Goal: Task Accomplishment & Management: Manage account settings

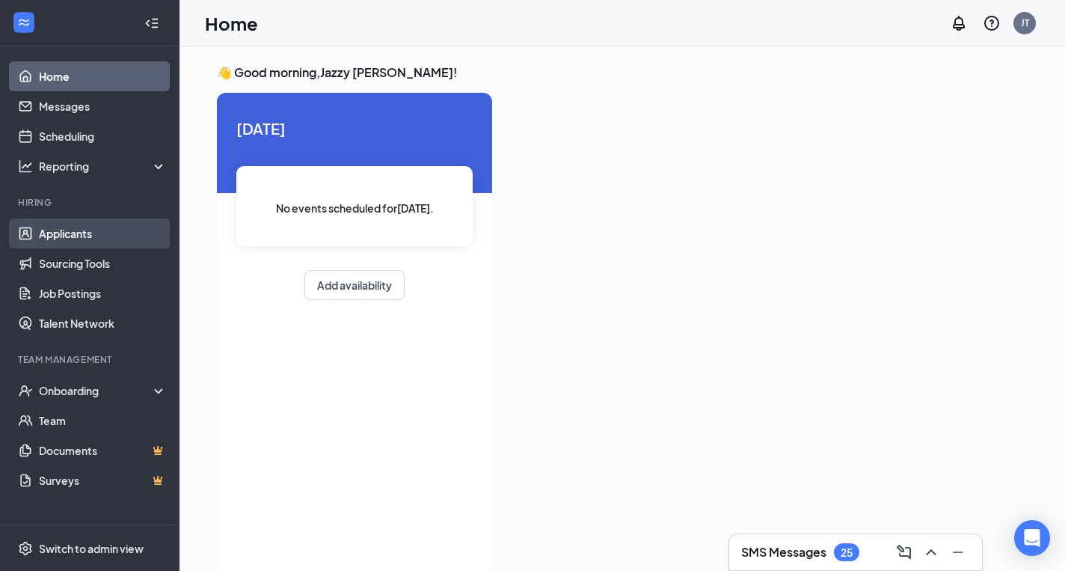
click at [103, 236] on link "Applicants" at bounding box center [103, 233] width 128 height 30
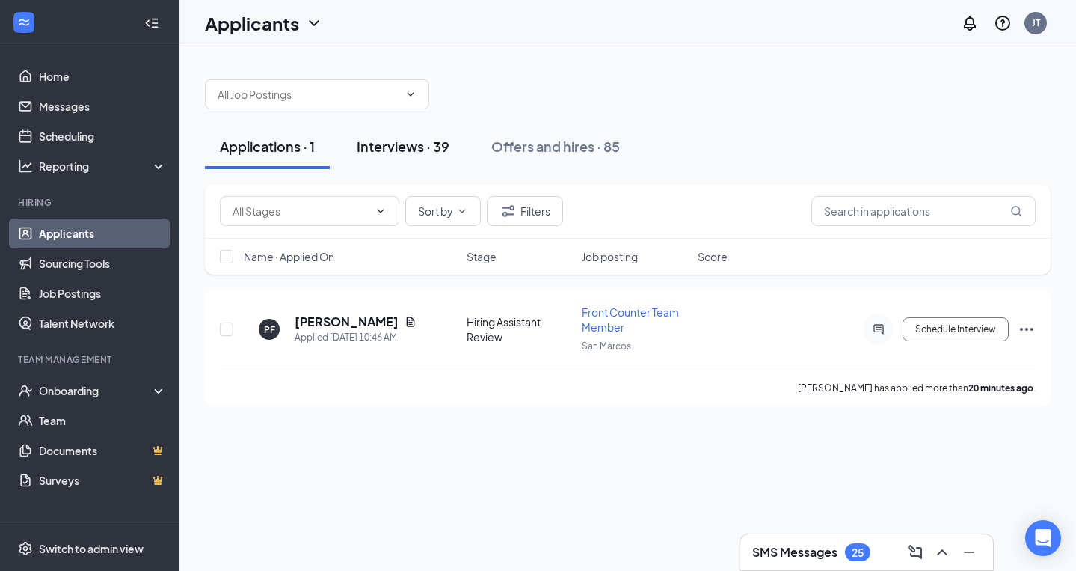
click at [395, 153] on div "Interviews · 39" at bounding box center [403, 146] width 93 height 19
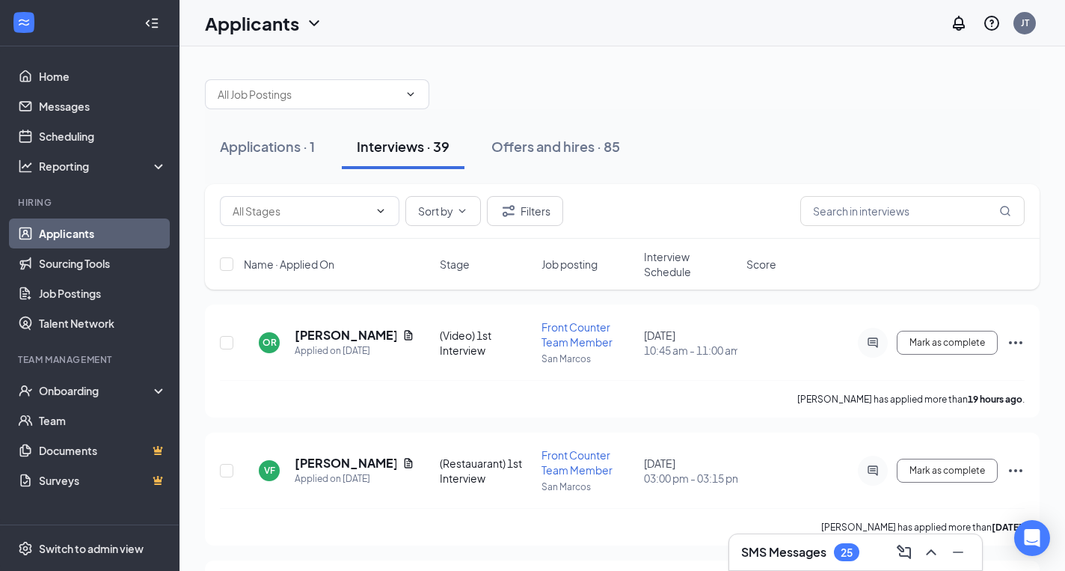
click at [670, 254] on span "Interview Schedule" at bounding box center [690, 264] width 93 height 30
click at [666, 260] on span "Interview Schedule" at bounding box center [682, 264] width 76 height 30
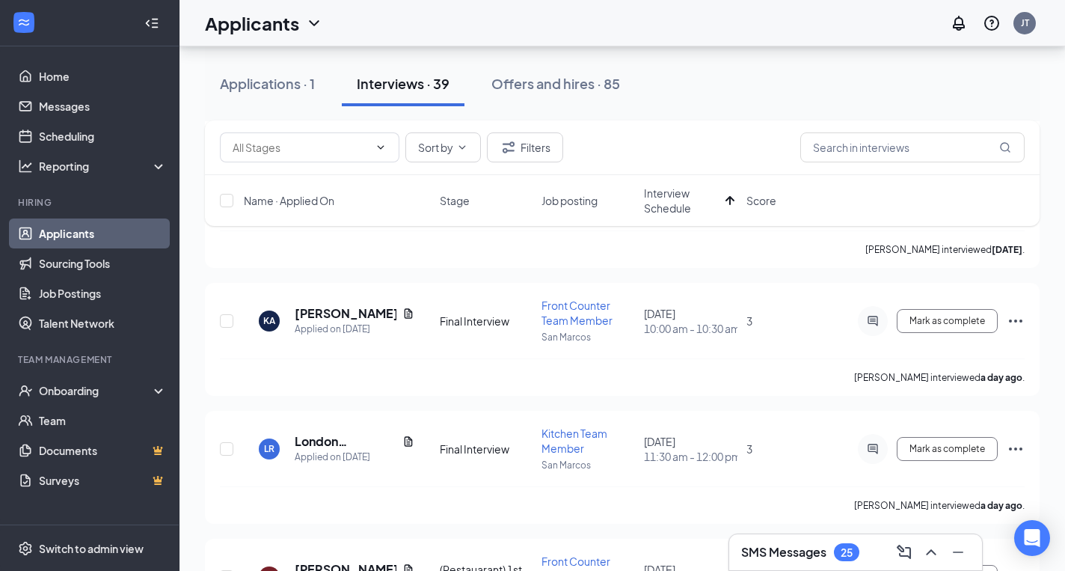
scroll to position [289, 0]
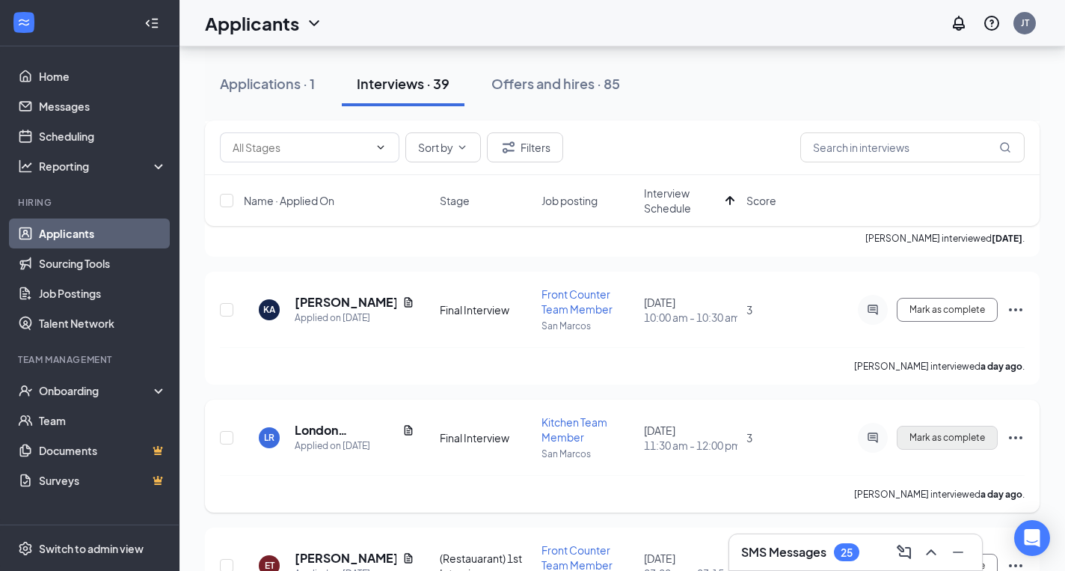
click at [924, 438] on span "Mark as complete" at bounding box center [947, 437] width 76 height 10
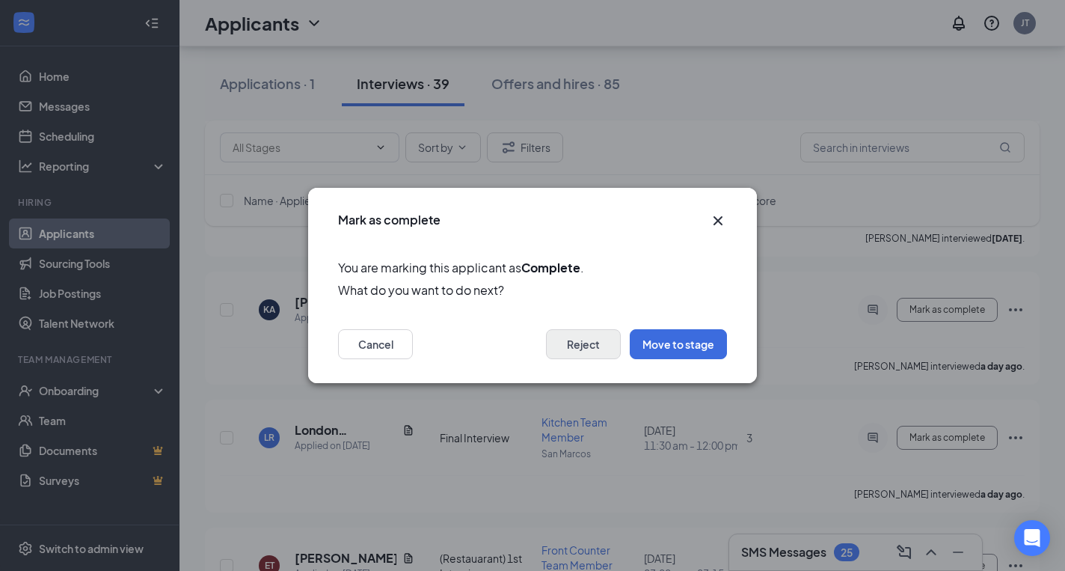
click at [589, 334] on button "Reject" at bounding box center [583, 344] width 75 height 30
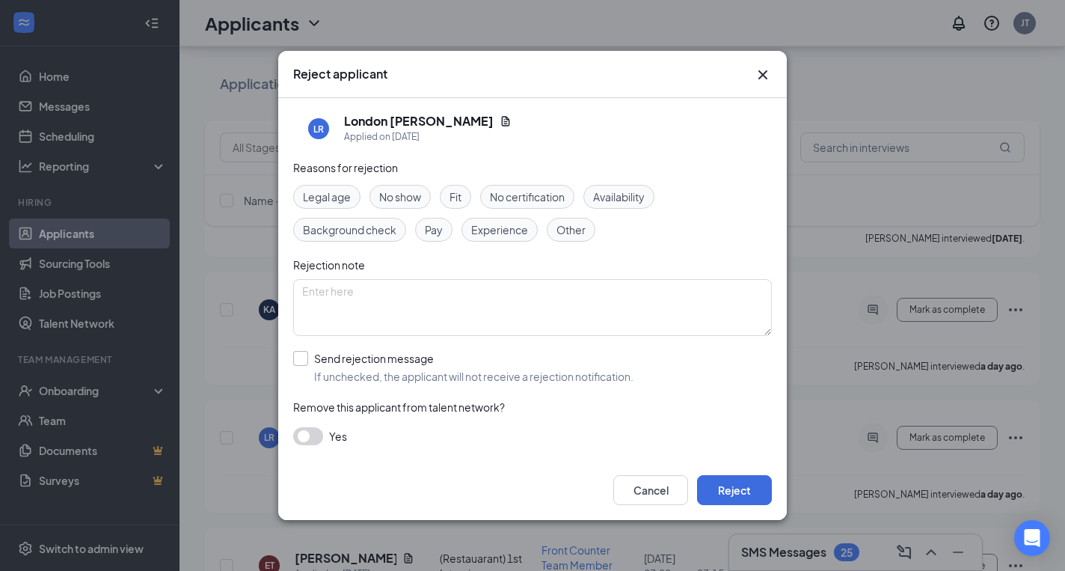
click at [310, 363] on label "Send rejection message If unchecked, the applicant will not receive a rejection…" at bounding box center [463, 367] width 340 height 33
click at [310, 363] on input "Send rejection message If unchecked, the applicant will not receive a rejection…" at bounding box center [463, 367] width 340 height 33
checkbox input "true"
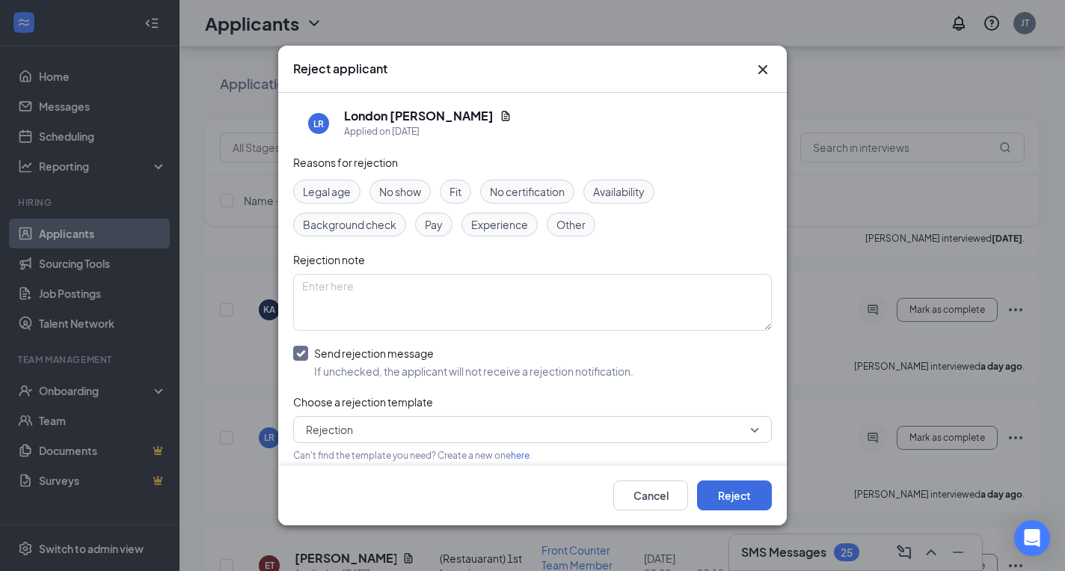
click at [458, 199] on span "Fit" at bounding box center [455, 191] width 12 height 16
click at [743, 494] on button "Reject" at bounding box center [734, 495] width 75 height 30
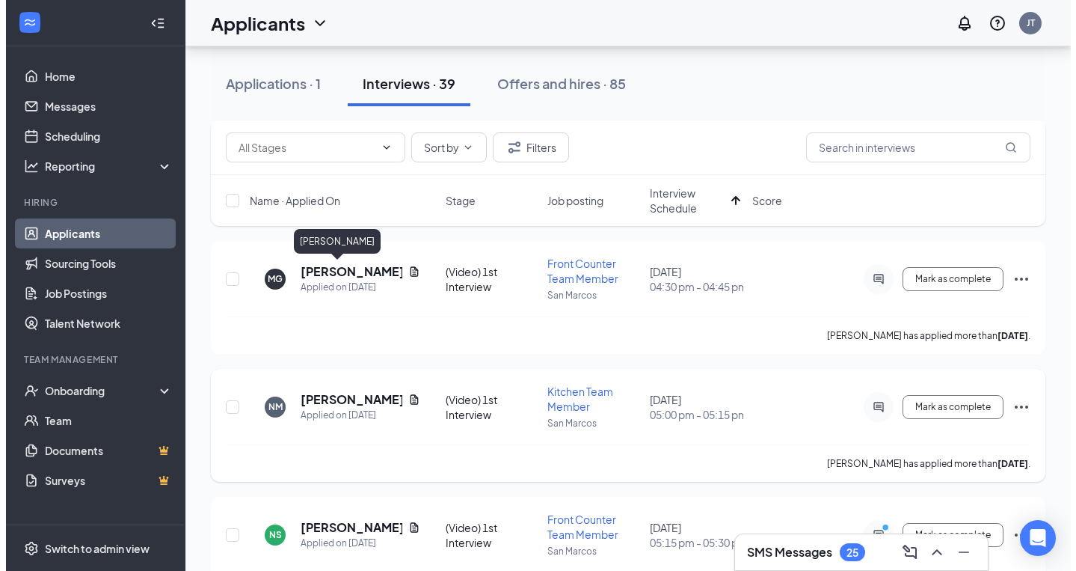
scroll to position [1619, 0]
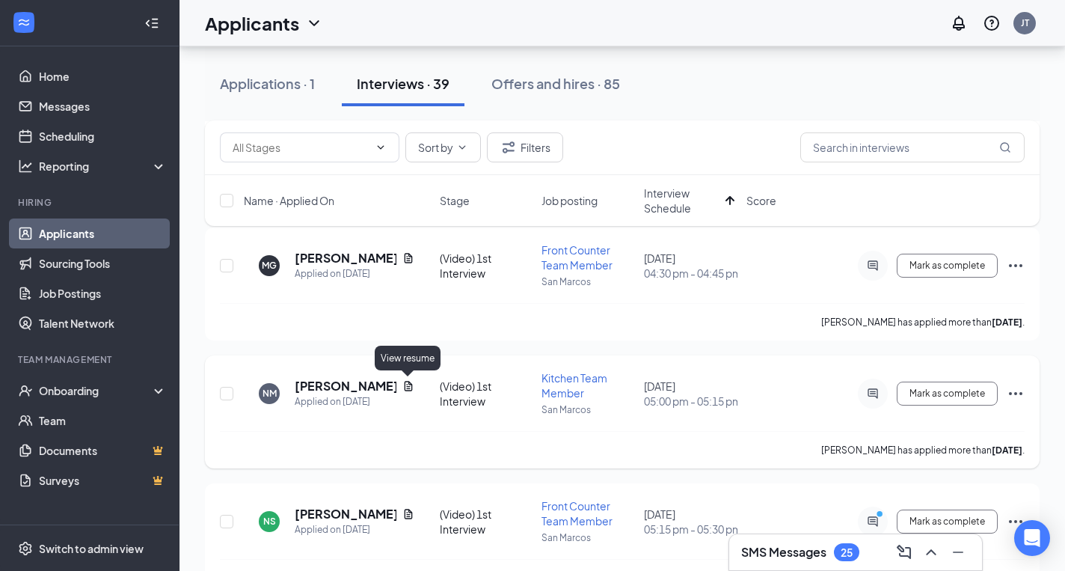
click at [408, 384] on icon "Document" at bounding box center [408, 386] width 12 height 12
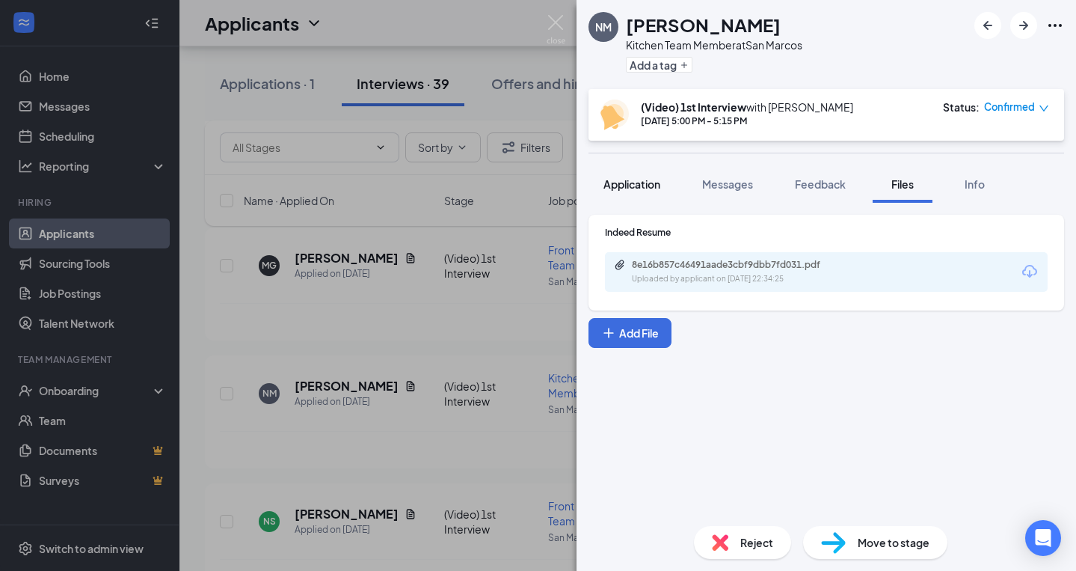
click at [622, 188] on span "Application" at bounding box center [631, 183] width 57 height 13
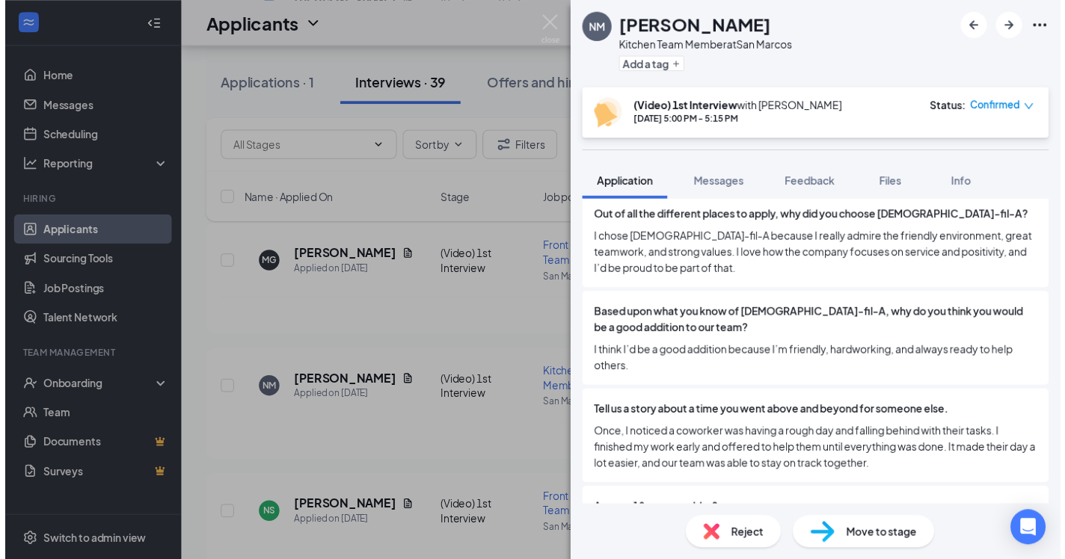
scroll to position [1240, 0]
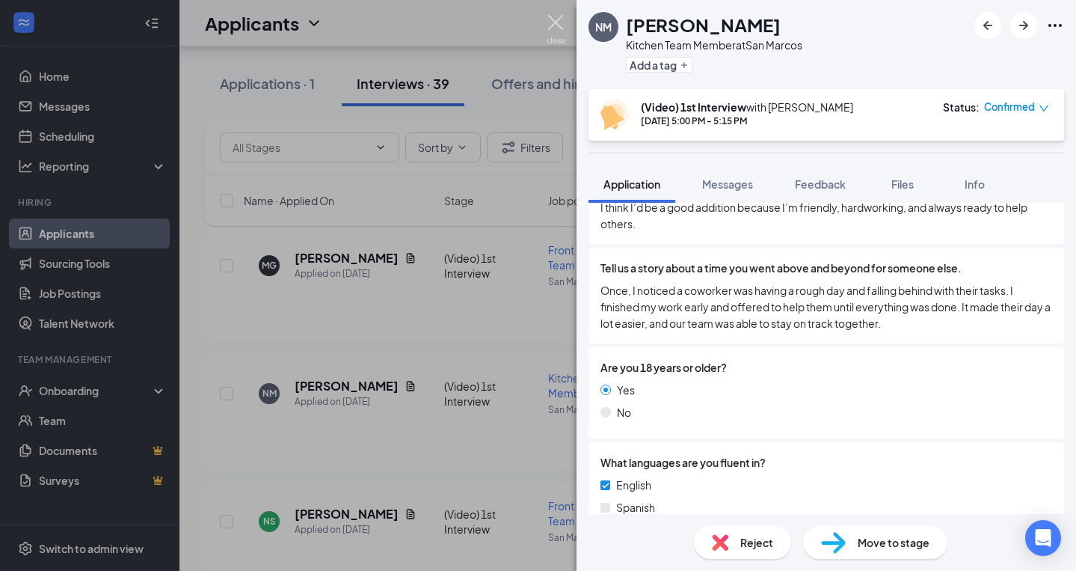
click at [556, 24] on img at bounding box center [556, 29] width 19 height 29
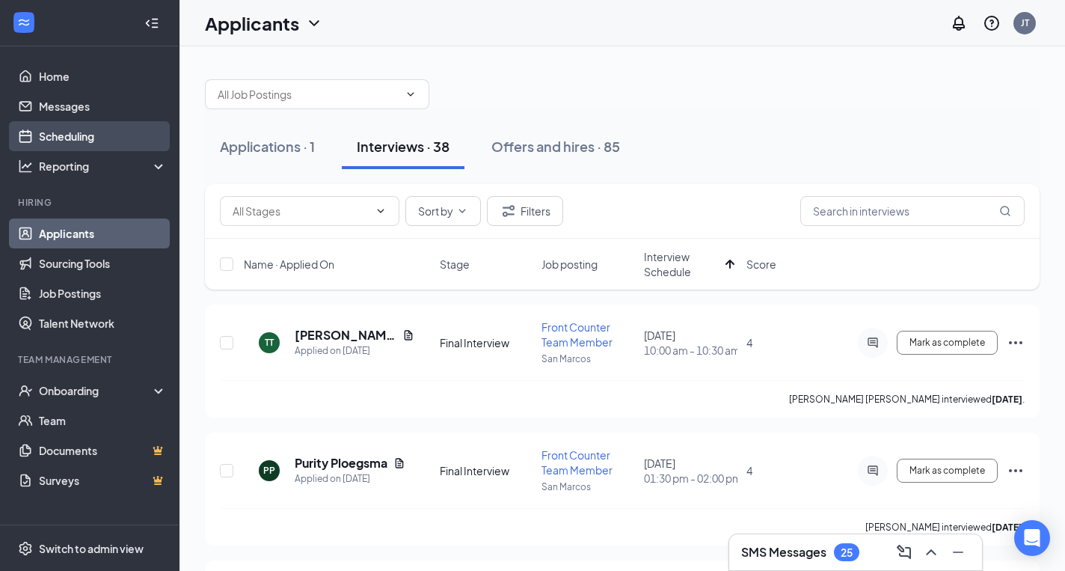
click at [109, 135] on link "Scheduling" at bounding box center [103, 136] width 128 height 30
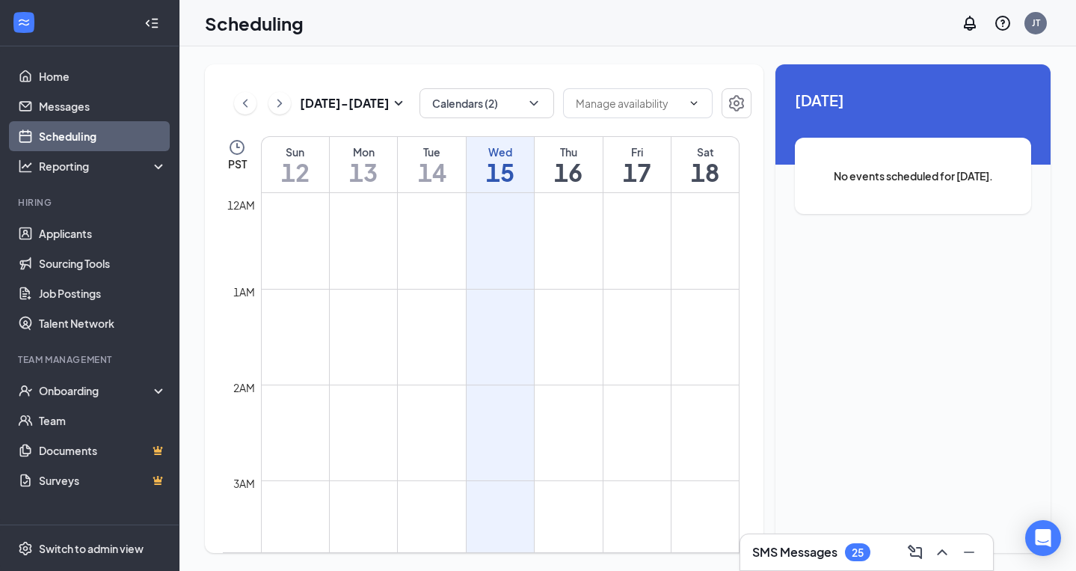
scroll to position [735, 0]
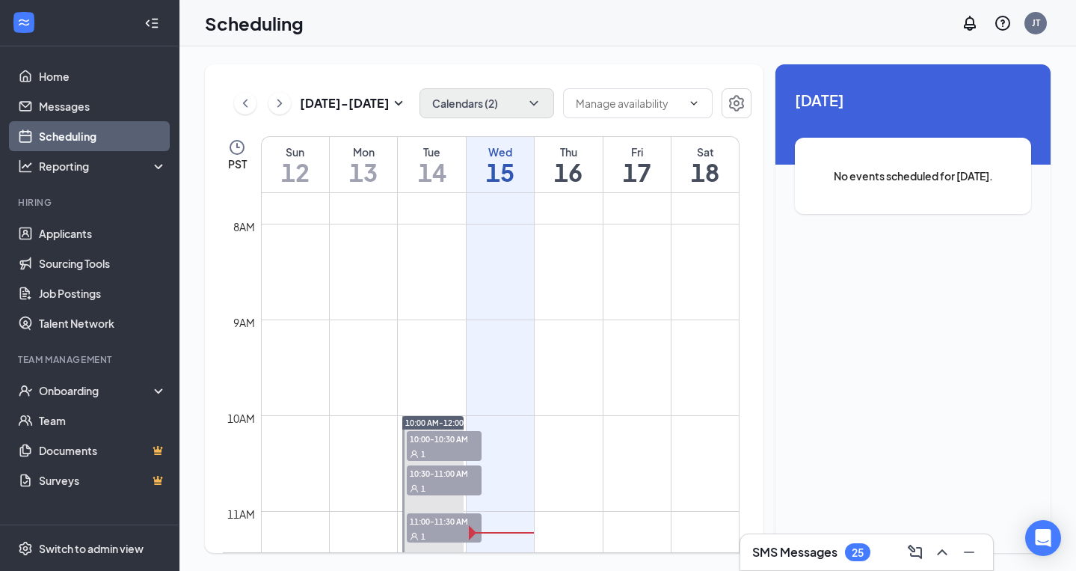
click at [525, 102] on button "Calendars (2)" at bounding box center [487, 103] width 135 height 30
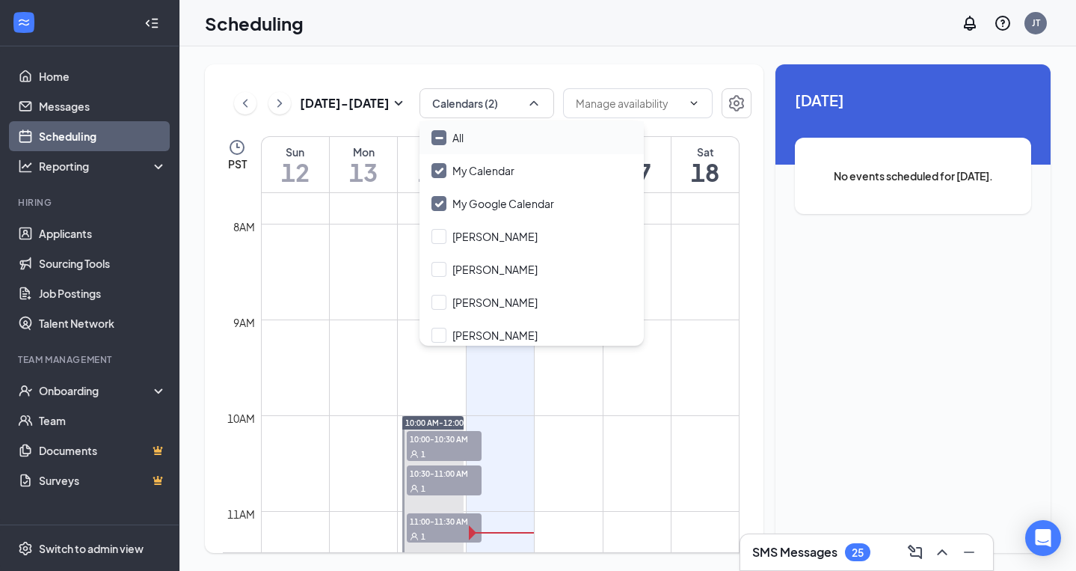
click at [442, 133] on icon "Minimize" at bounding box center [439, 137] width 11 height 11
click at [442, 133] on input "All" at bounding box center [447, 137] width 32 height 15
checkbox input "true"
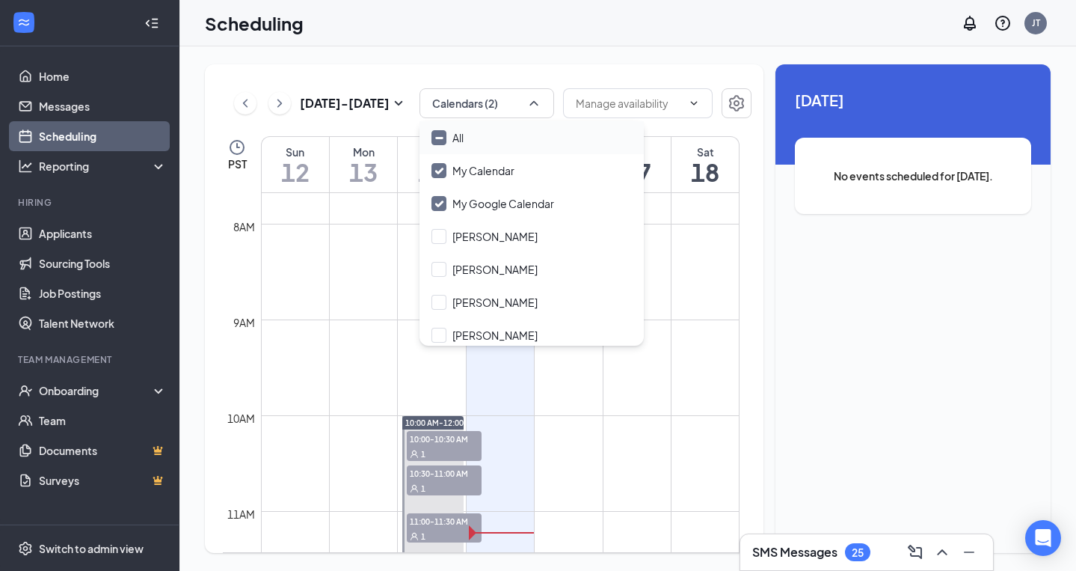
checkbox input "true"
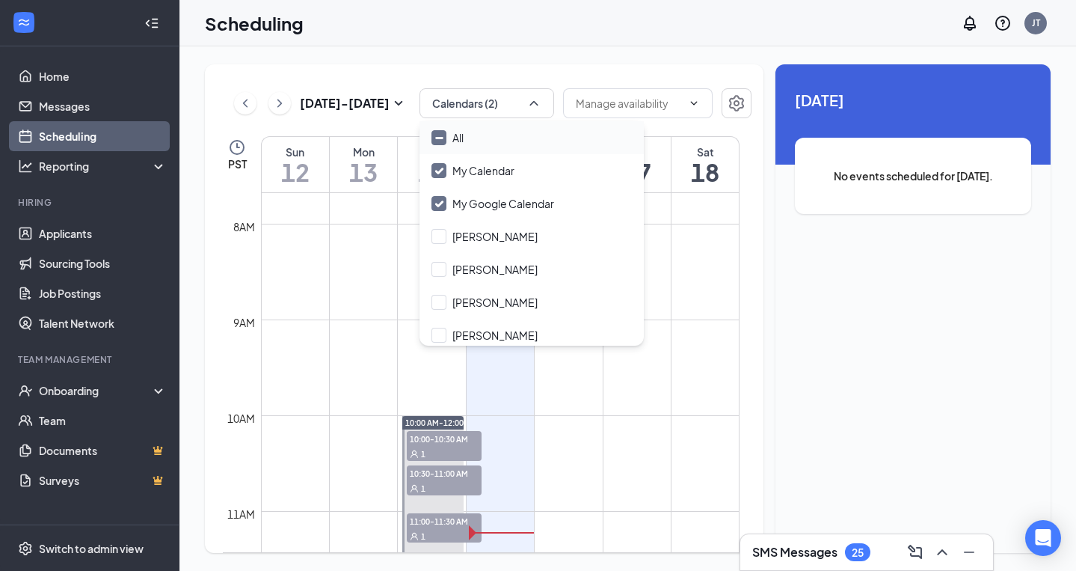
checkbox input "true"
click at [442, 133] on icon "Checkmark" at bounding box center [439, 138] width 13 height 13
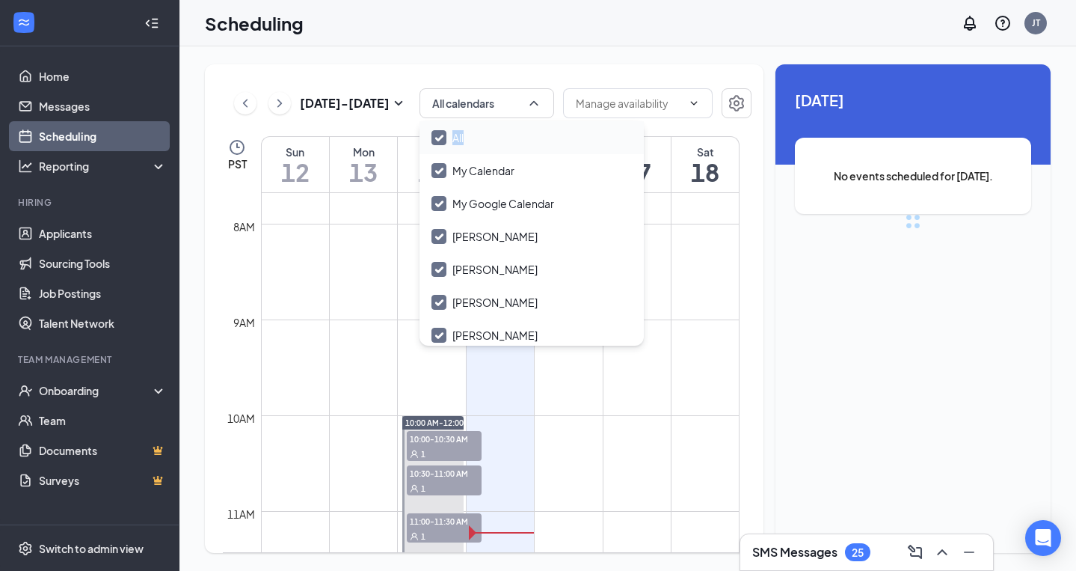
click at [442, 133] on input "All" at bounding box center [447, 137] width 32 height 15
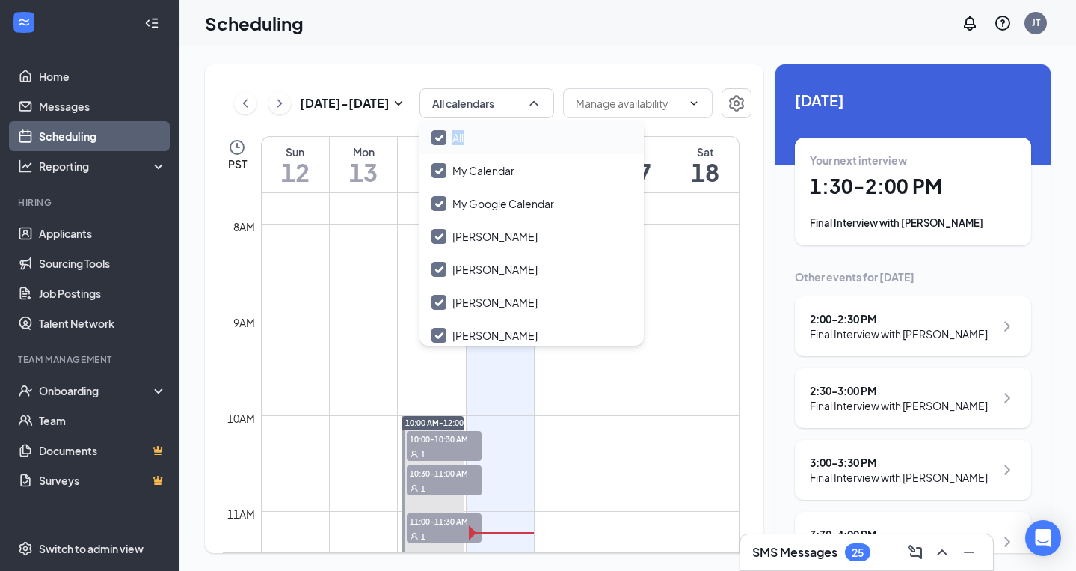
checkbox input "false"
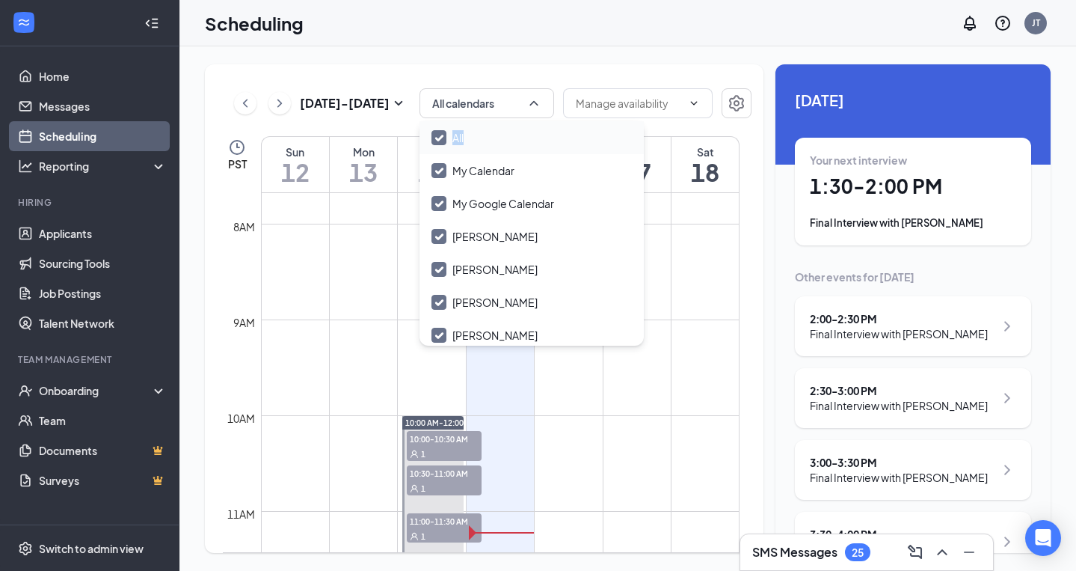
checkbox input "false"
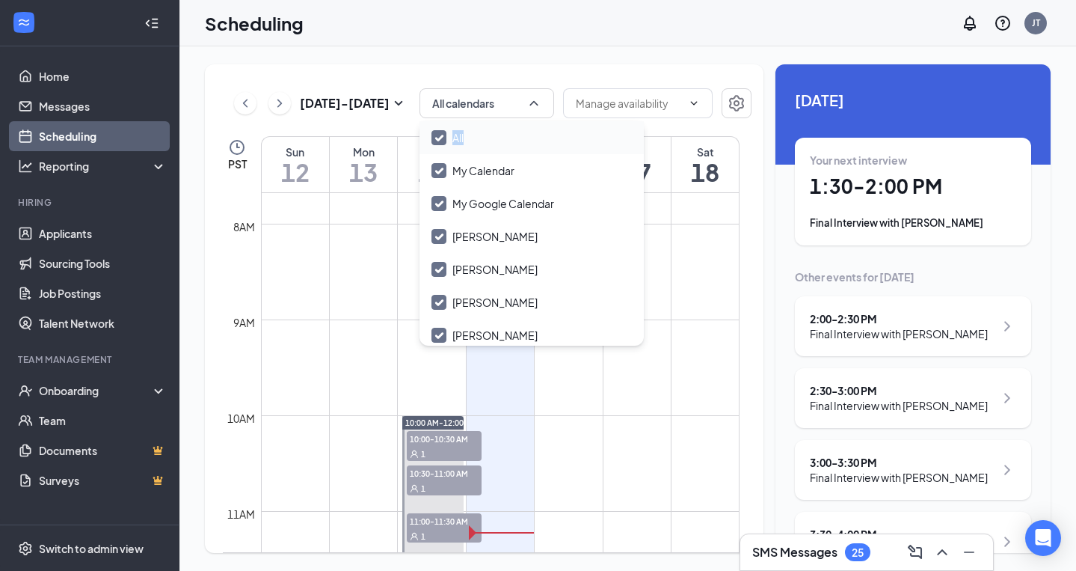
checkbox input "false"
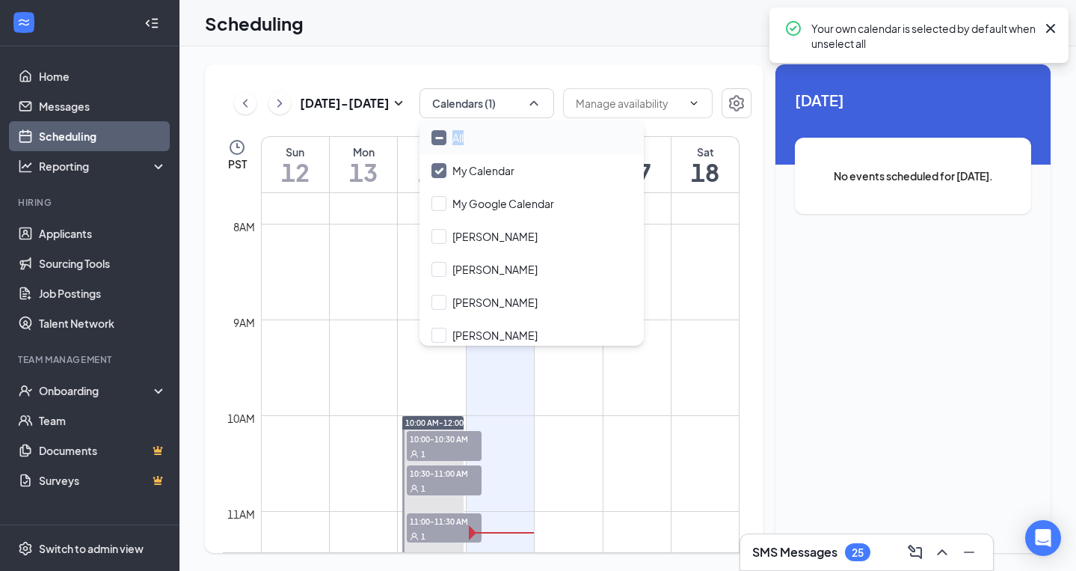
click at [442, 133] on icon "Minimize" at bounding box center [439, 137] width 11 height 11
click at [442, 133] on input "All" at bounding box center [447, 137] width 32 height 15
checkbox input "true"
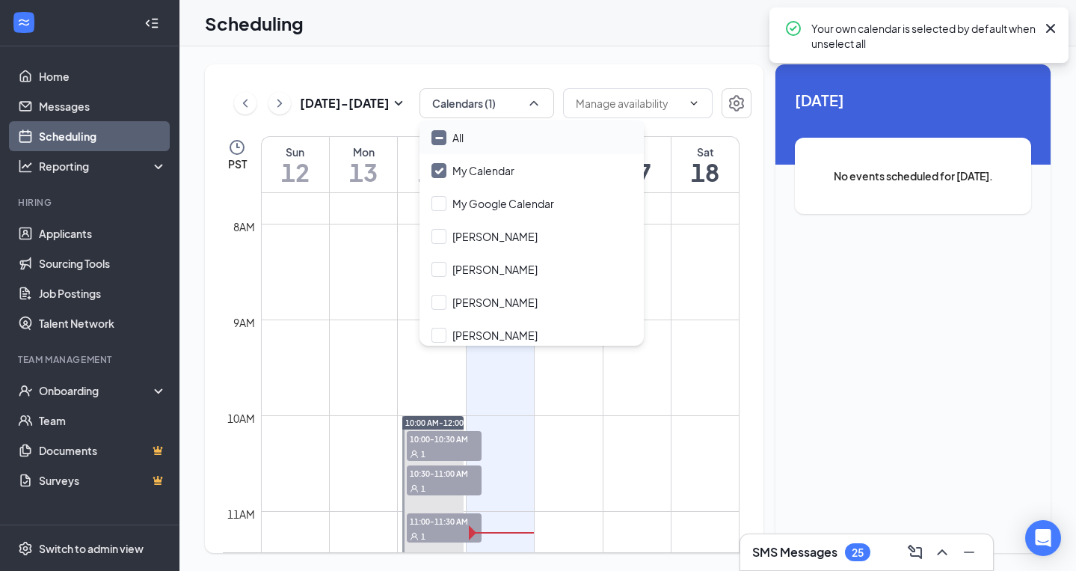
checkbox input "true"
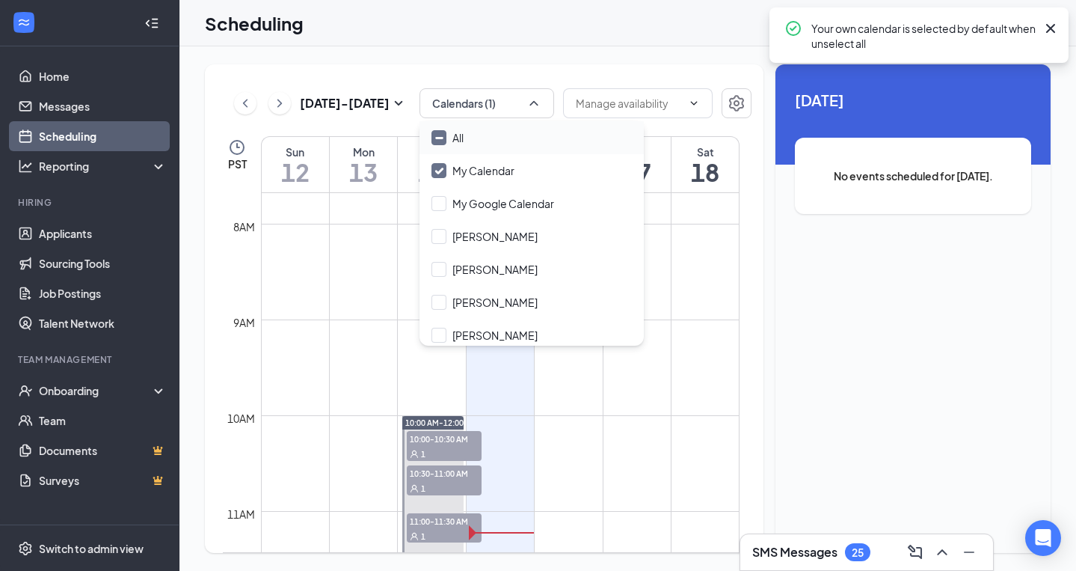
checkbox input "true"
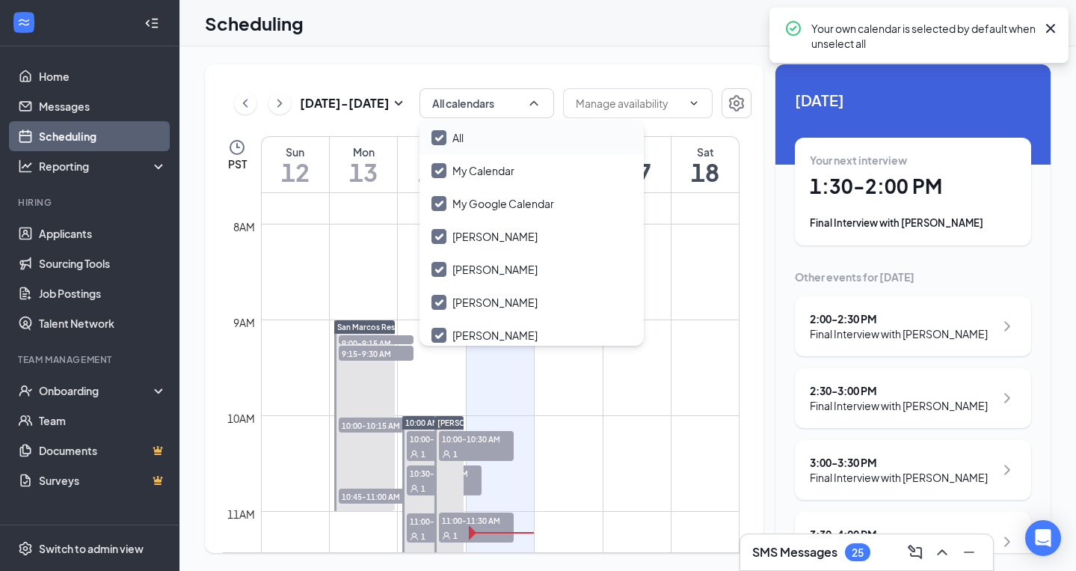
click at [440, 140] on icon "Checkmark" at bounding box center [438, 137] width 7 height 5
click at [440, 140] on input "All" at bounding box center [447, 137] width 32 height 15
checkbox input "false"
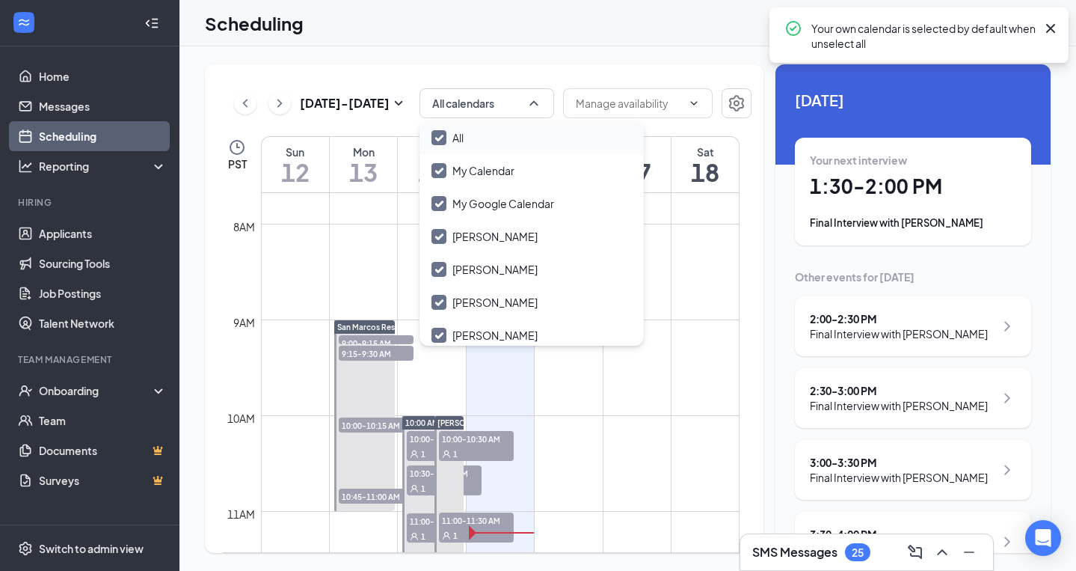
checkbox input "false"
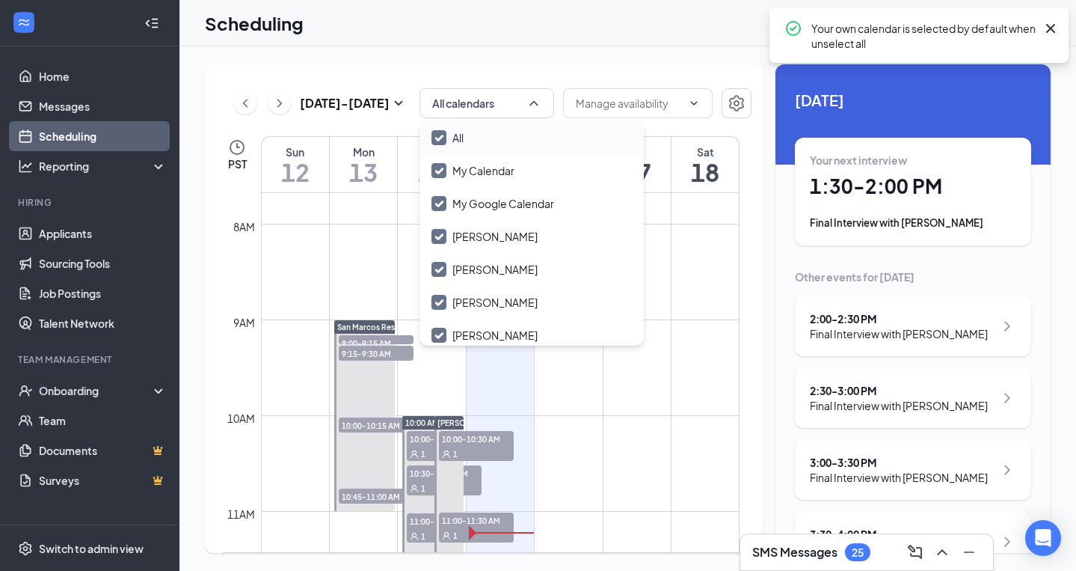
checkbox input "false"
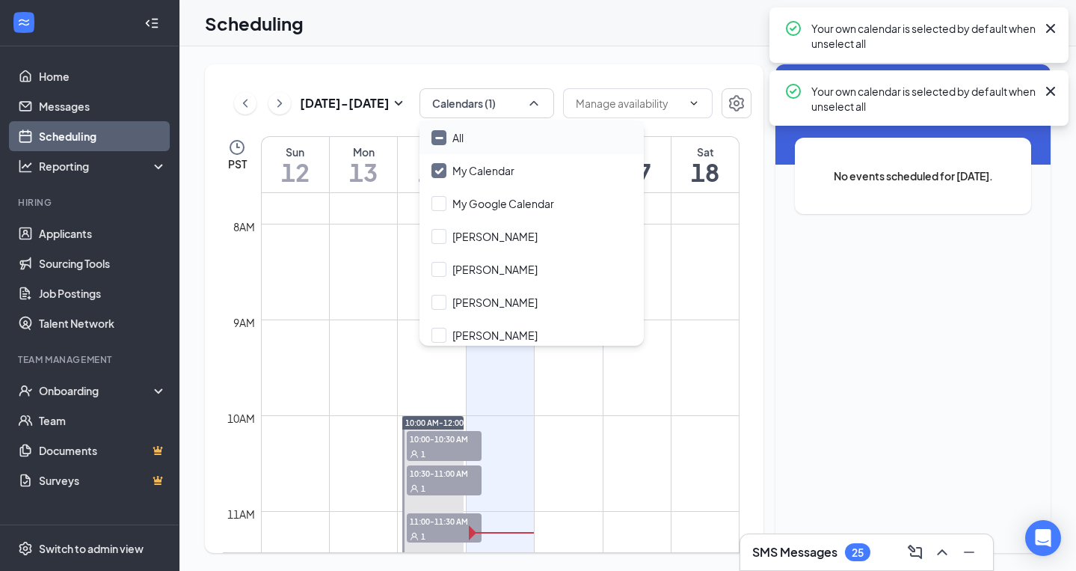
click at [440, 140] on icon "Minimize" at bounding box center [439, 137] width 11 height 11
click at [440, 140] on input "All" at bounding box center [447, 137] width 32 height 15
checkbox input "true"
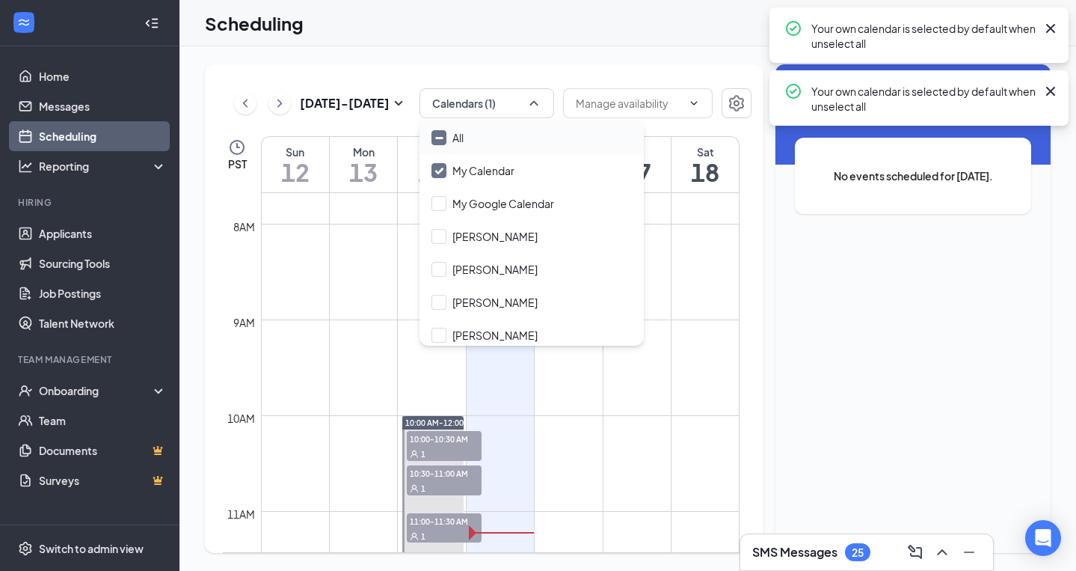
checkbox input "true"
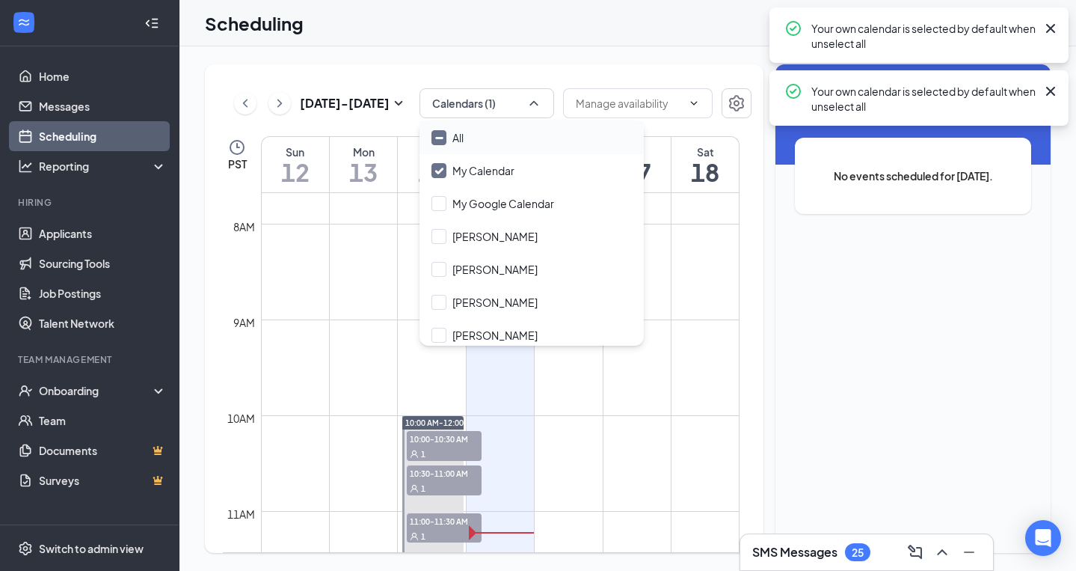
checkbox input "true"
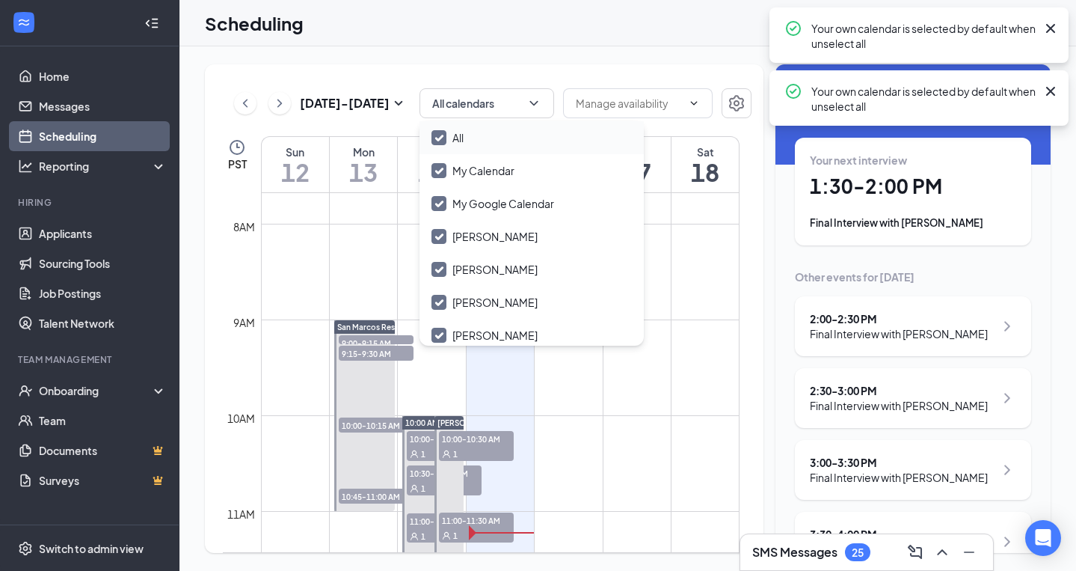
click at [532, 57] on div "[DATE] - [DATE] All calendars PST Sun 12 Mon 13 Tue 14 Wed 15 Thu 16 Fri 17 Sat…" at bounding box center [627, 308] width 897 height 524
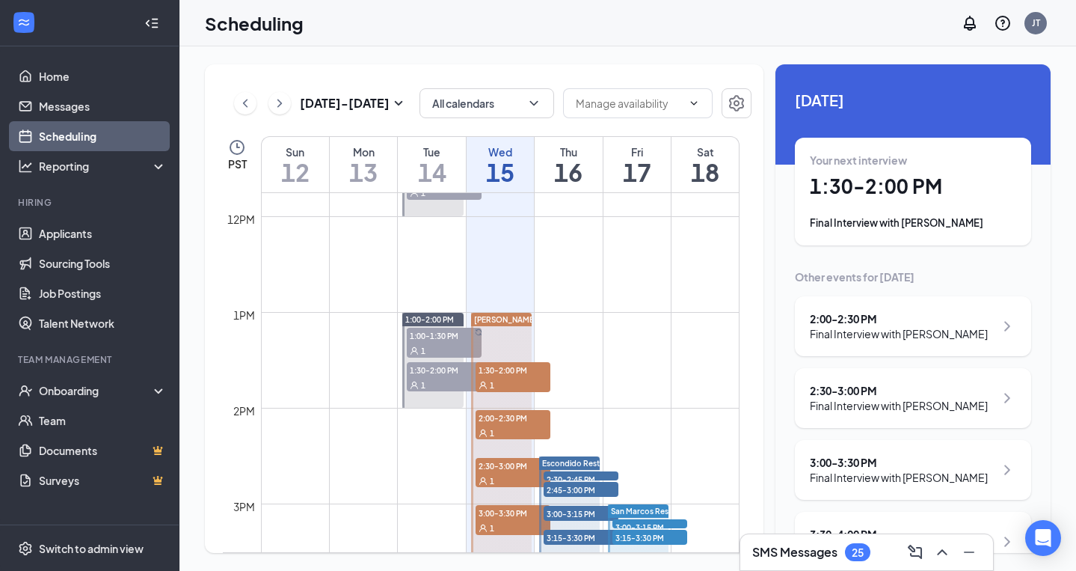
scroll to position [826, 0]
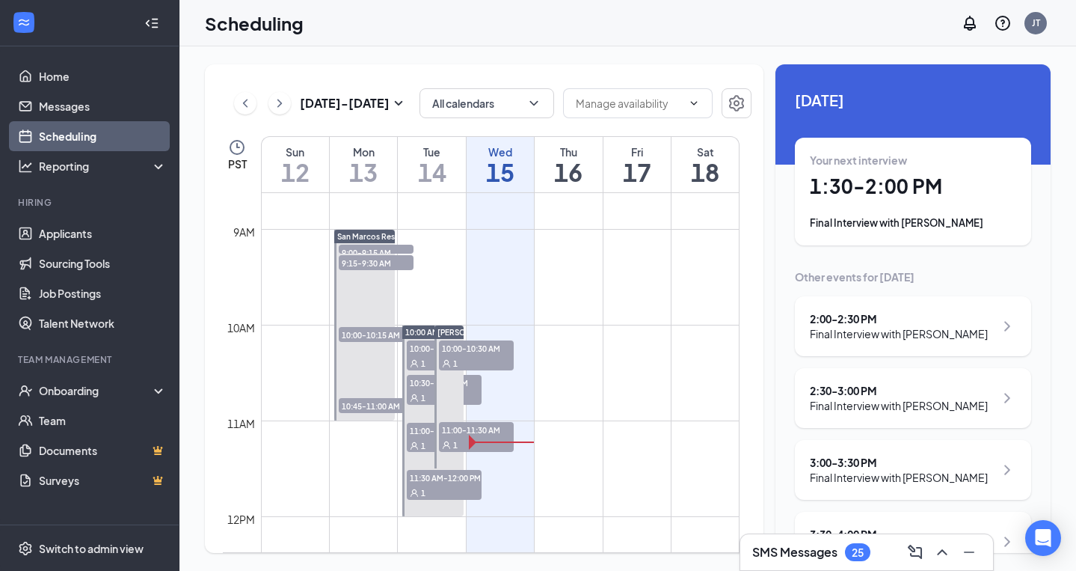
click at [446, 331] on span "[PERSON_NAME]" at bounding box center [468, 332] width 63 height 9
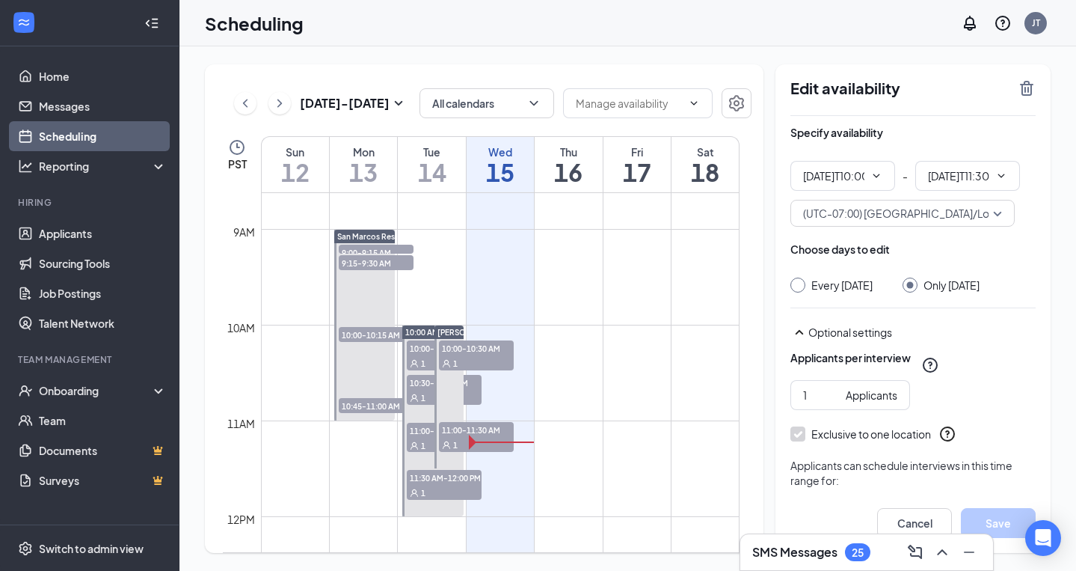
type input "10:00 AM"
type input "11:30 AM"
click at [595, 272] on td at bounding box center [500, 265] width 479 height 24
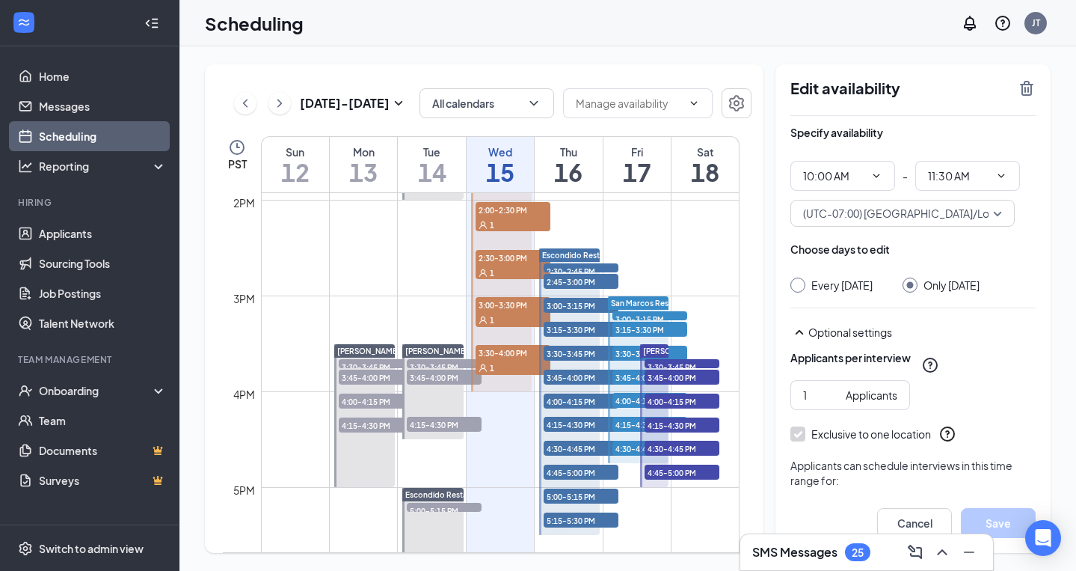
scroll to position [1322, 0]
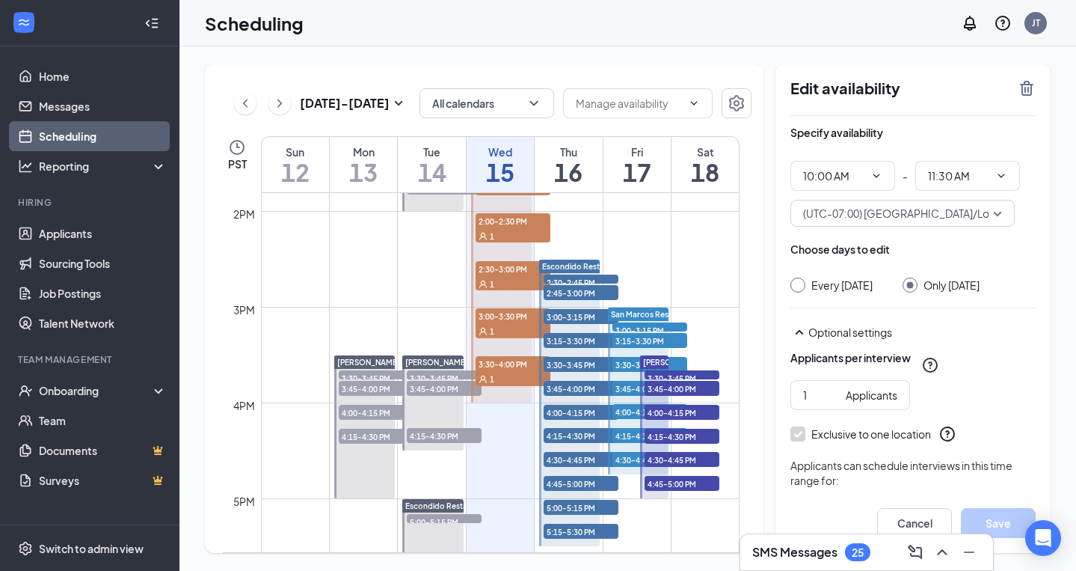
click at [280, 100] on icon "ChevronRight" at bounding box center [279, 103] width 15 height 18
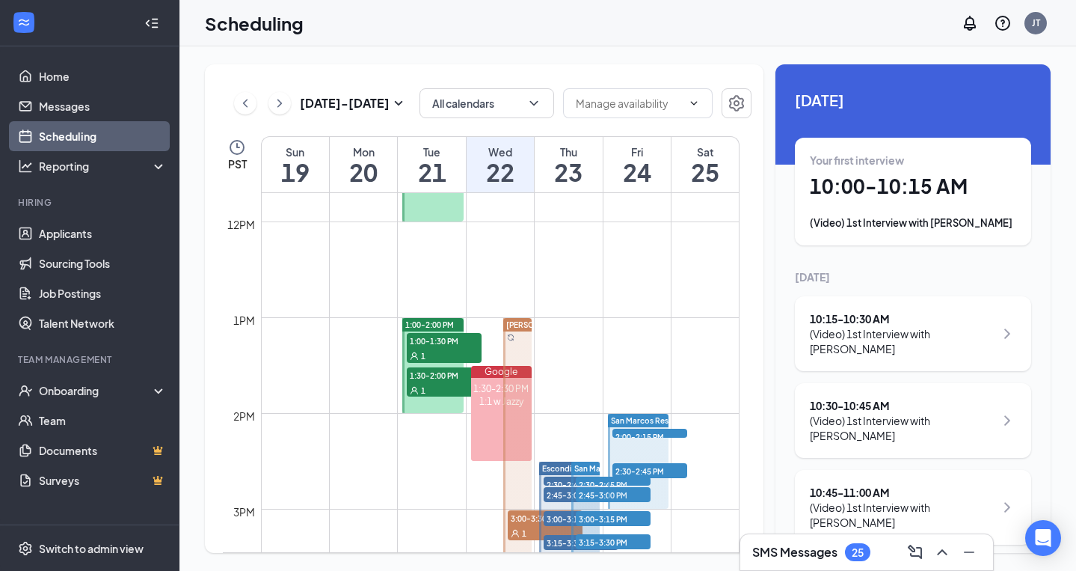
scroll to position [1038, 0]
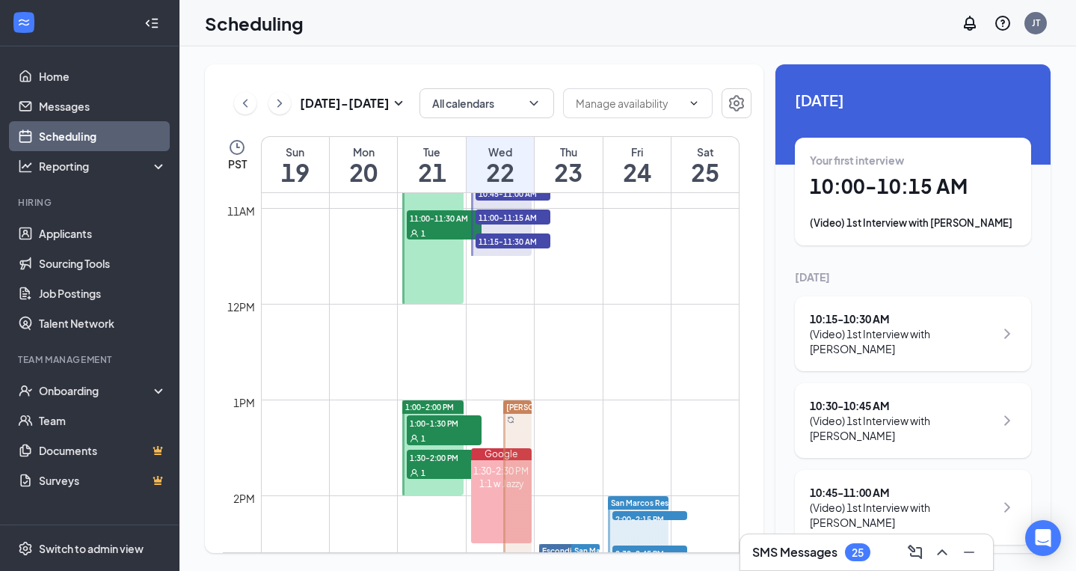
click at [281, 109] on icon "ChevronRight" at bounding box center [279, 103] width 15 height 18
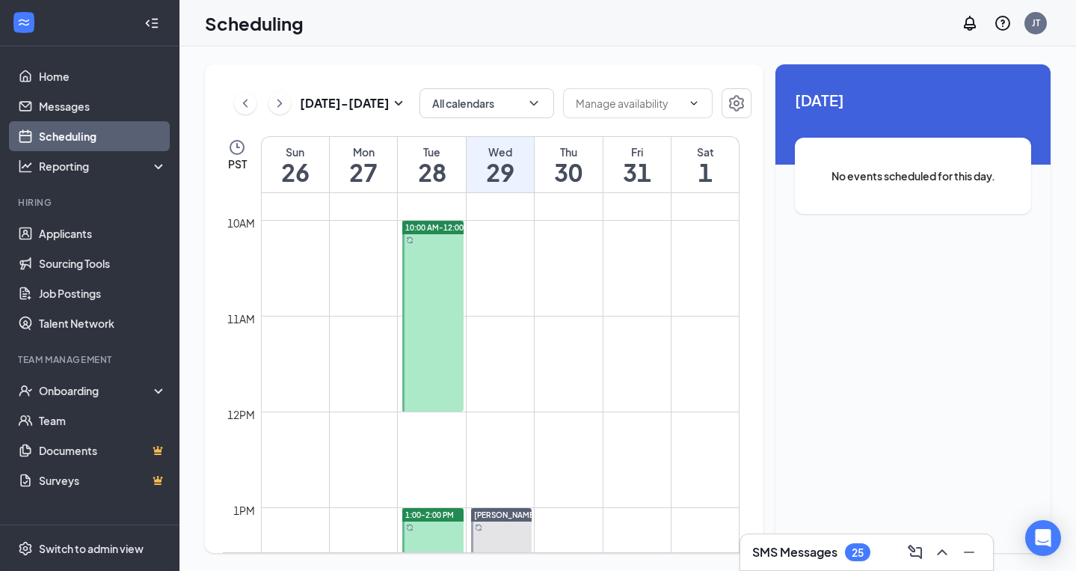
scroll to position [927, 0]
click at [278, 105] on icon "ChevronRight" at bounding box center [279, 103] width 15 height 18
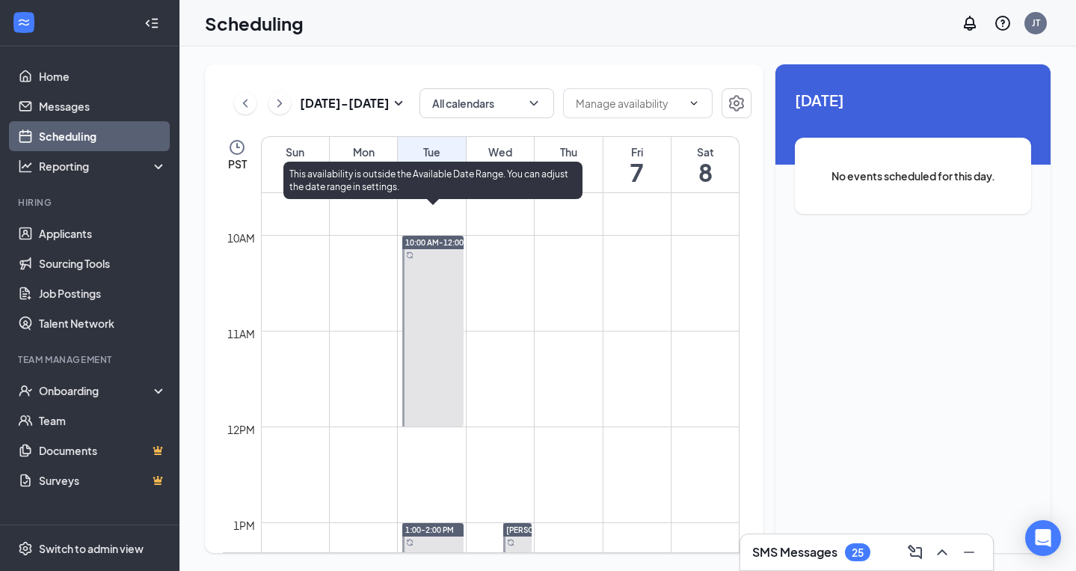
scroll to position [644, 0]
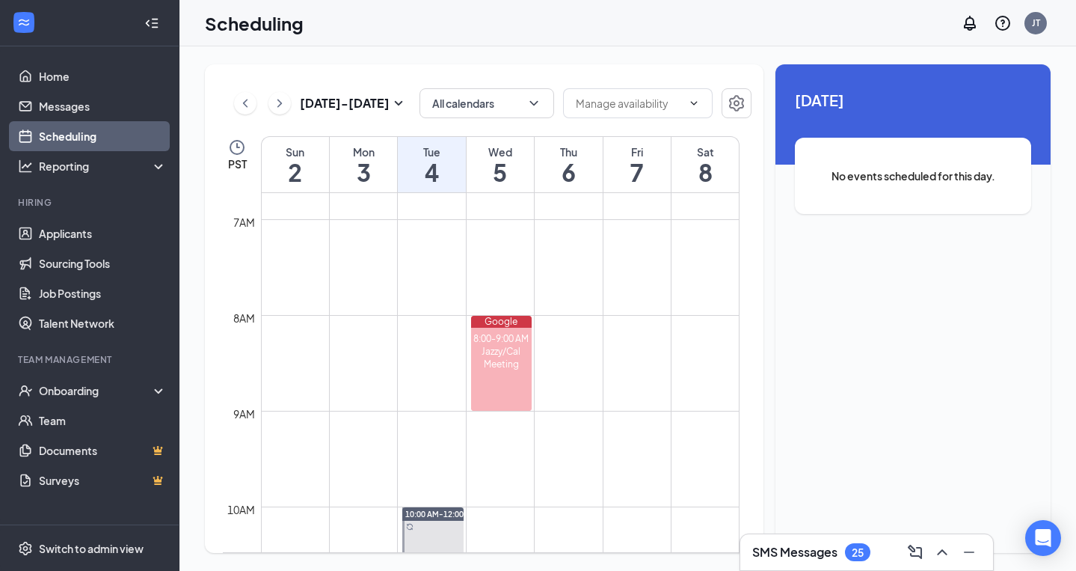
click at [241, 90] on div "[DATE] - [DATE]" at bounding box center [320, 103] width 173 height 30
click at [244, 100] on icon "ChevronLeft" at bounding box center [245, 103] width 15 height 18
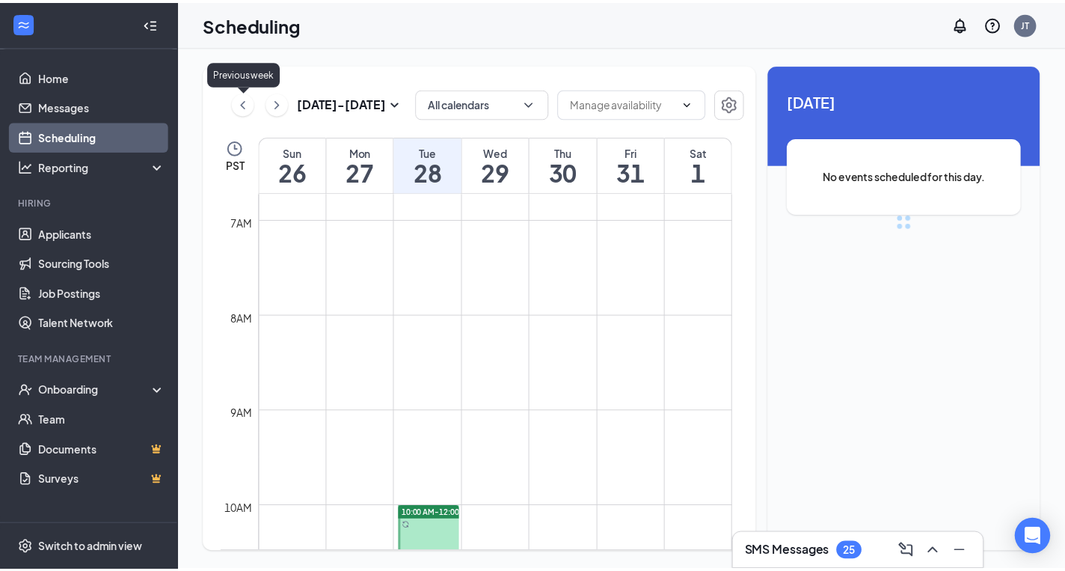
scroll to position [735, 0]
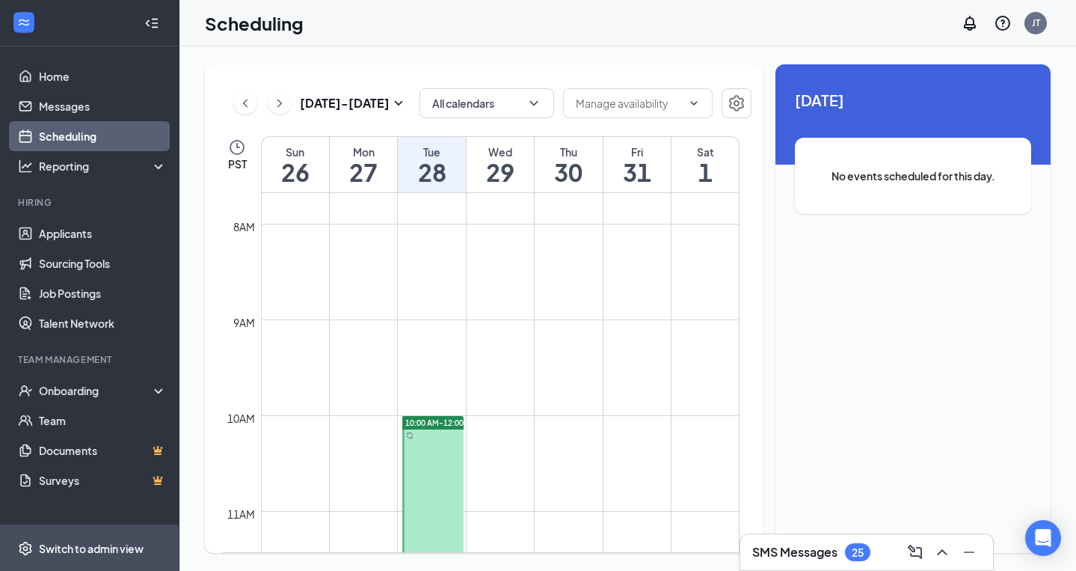
click at [61, 557] on span "Switch to admin view" at bounding box center [103, 548] width 128 height 46
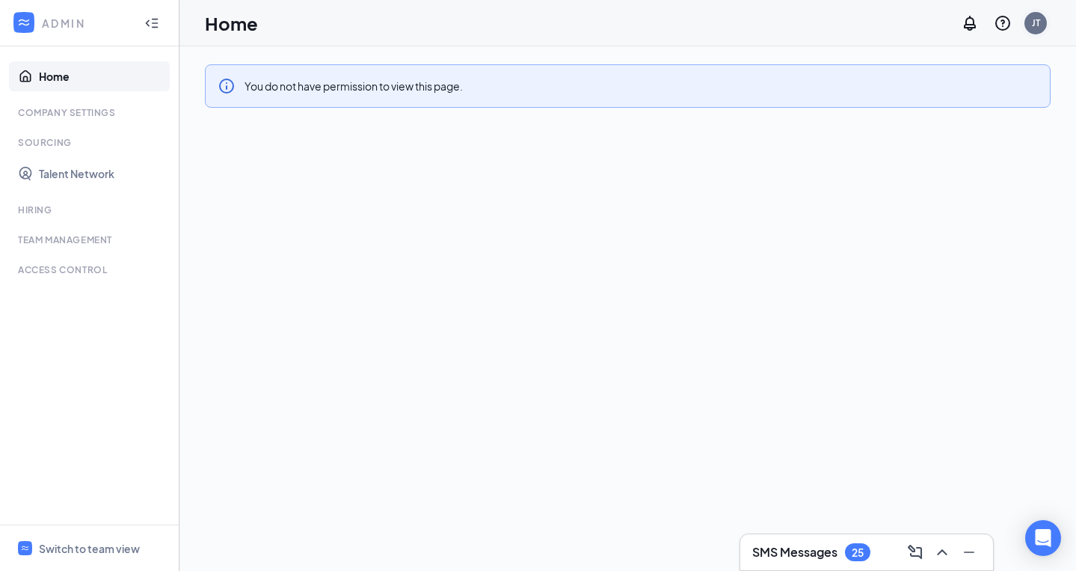
click at [1039, 17] on div "JT" at bounding box center [1036, 22] width 8 height 13
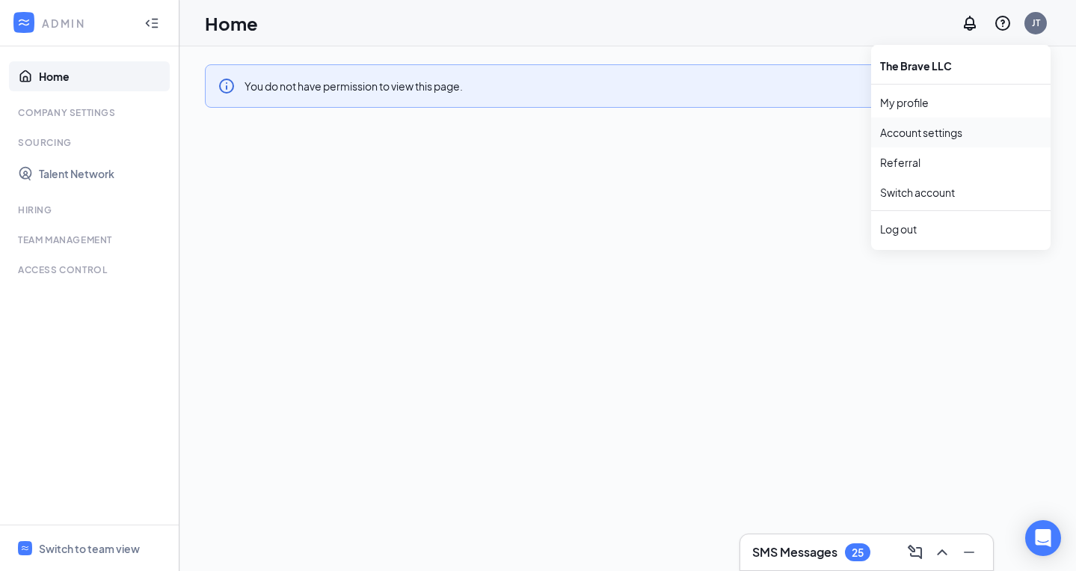
click at [921, 137] on link "Account settings" at bounding box center [961, 132] width 162 height 15
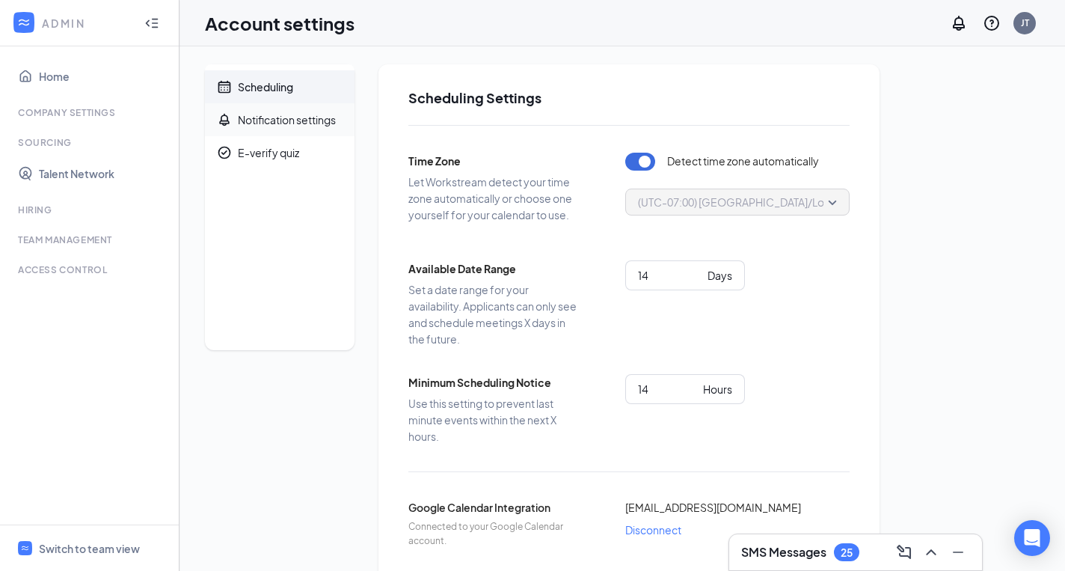
click at [286, 120] on div "Notification settings" at bounding box center [287, 119] width 98 height 15
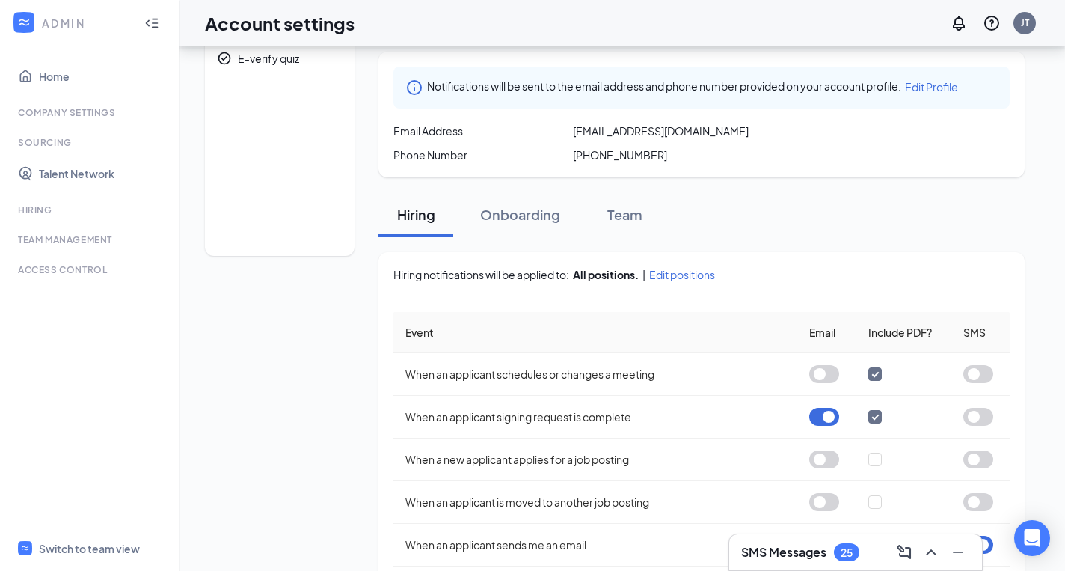
scroll to position [105, 0]
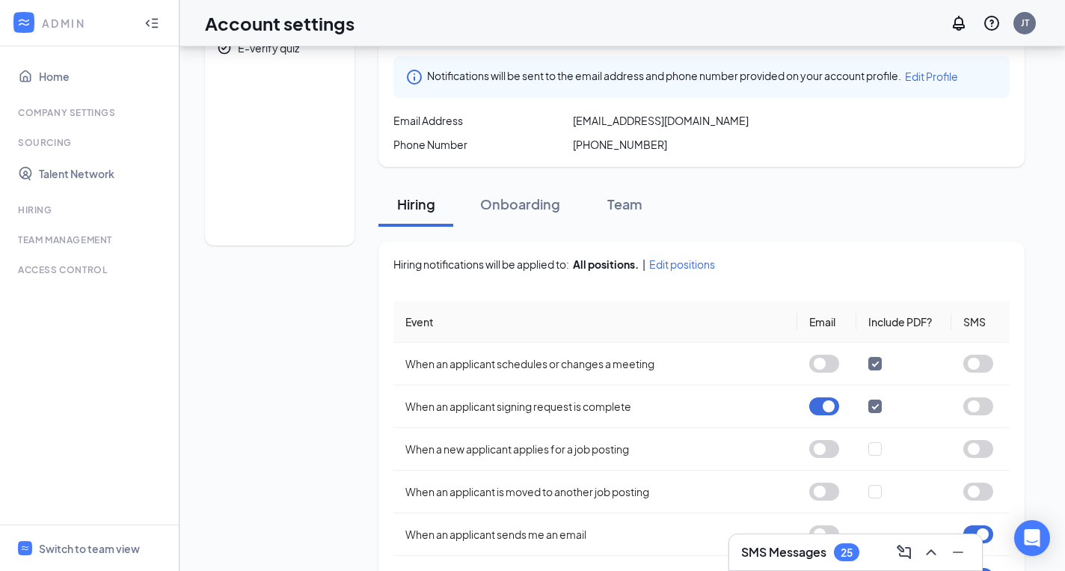
click at [674, 267] on span "Edit positions" at bounding box center [682, 264] width 66 height 15
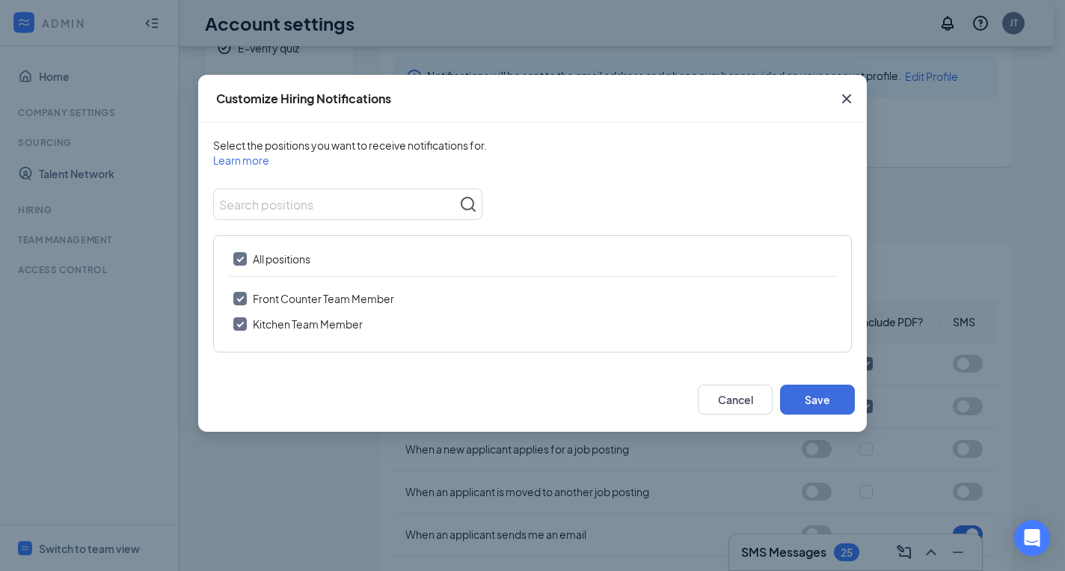
click at [844, 107] on icon "Cross" at bounding box center [847, 99] width 18 height 18
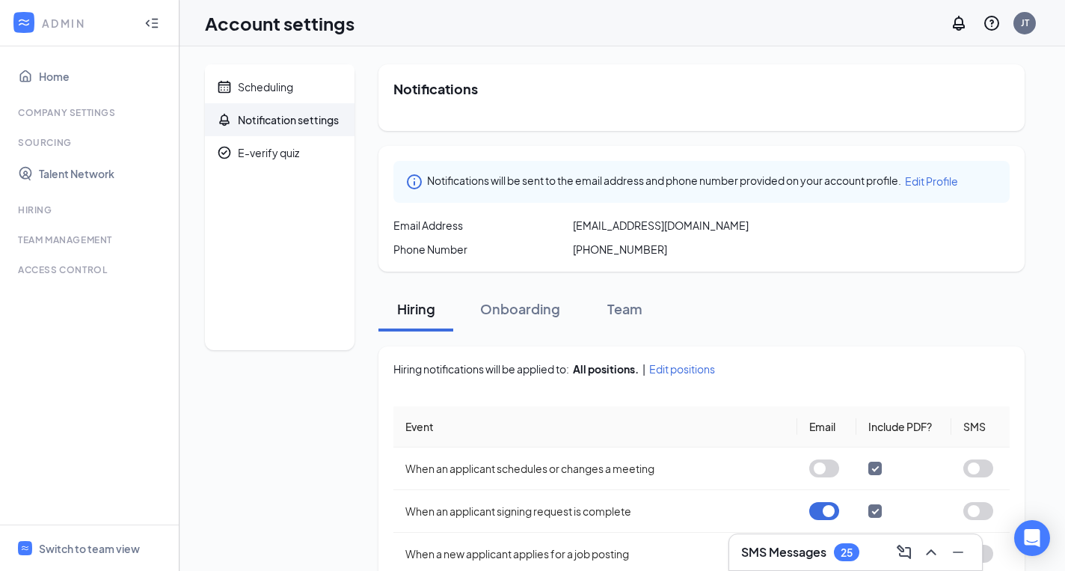
scroll to position [0, 0]
click at [268, 152] on div "E-verify quiz" at bounding box center [268, 152] width 61 height 15
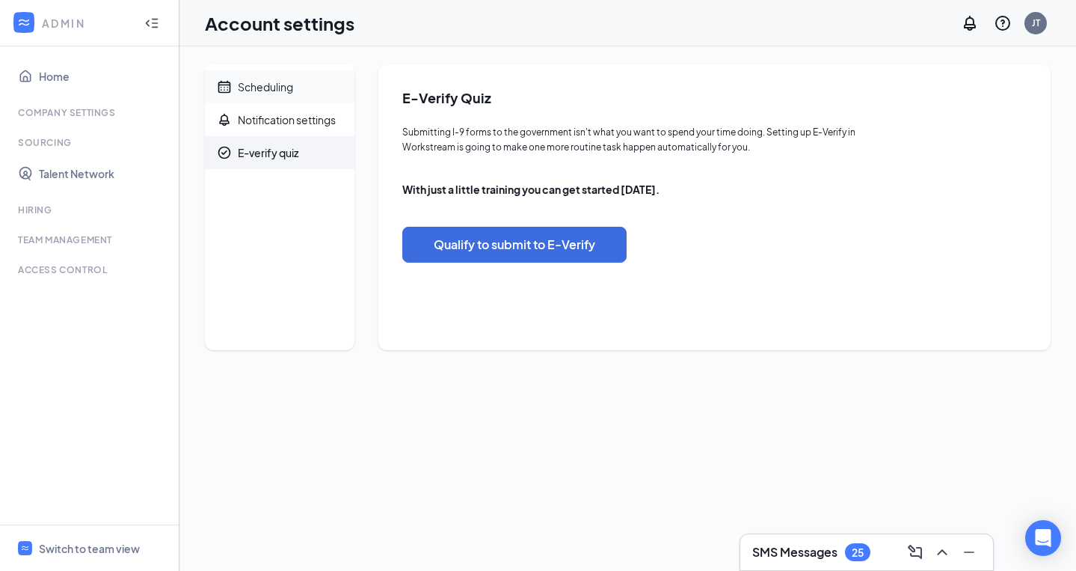
click at [321, 94] on span "Scheduling" at bounding box center [290, 86] width 105 height 33
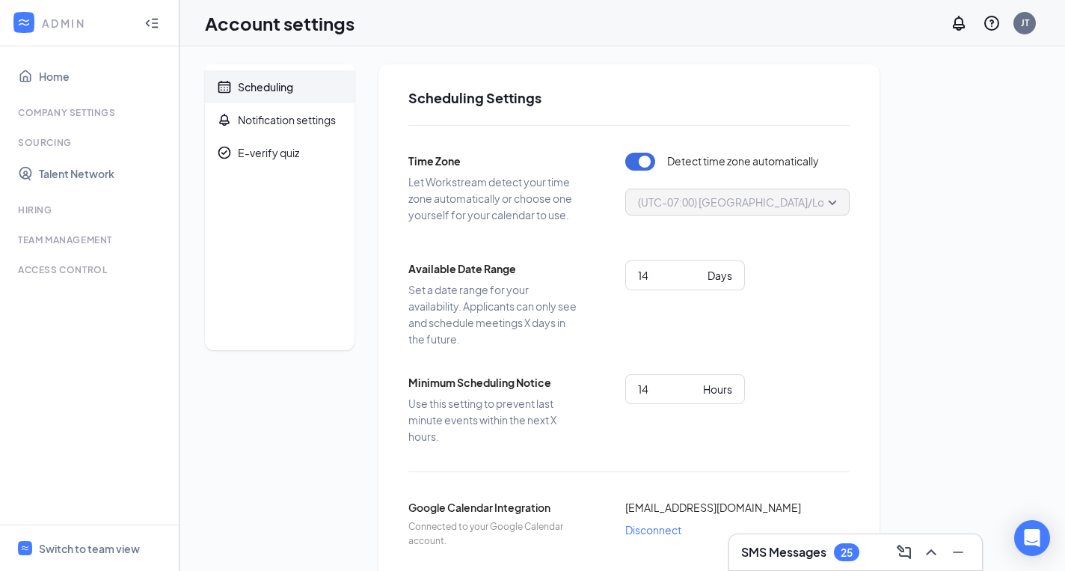
scroll to position [25, 0]
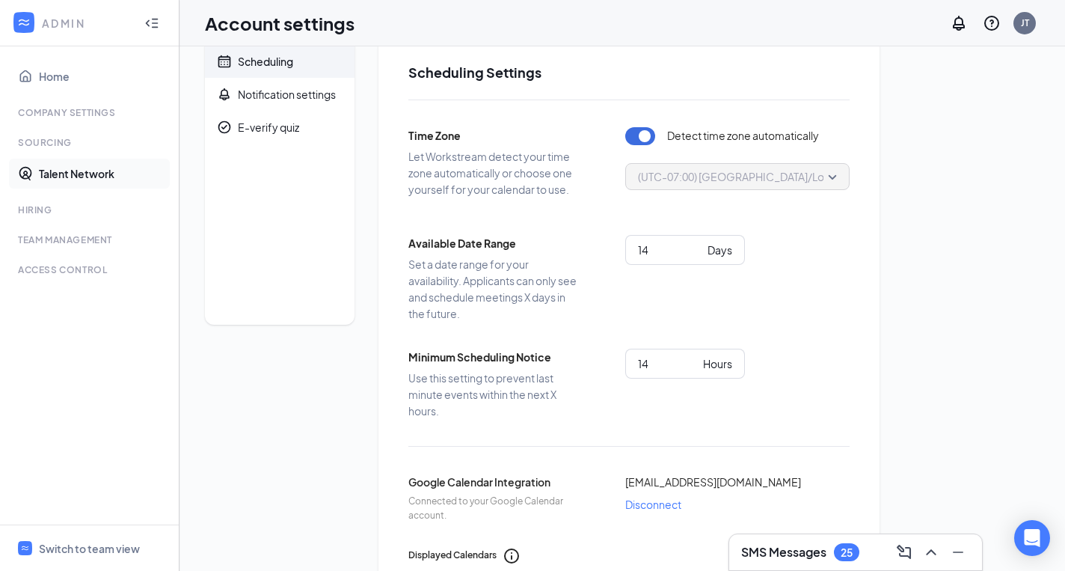
click at [67, 176] on link "Talent Network" at bounding box center [103, 174] width 128 height 30
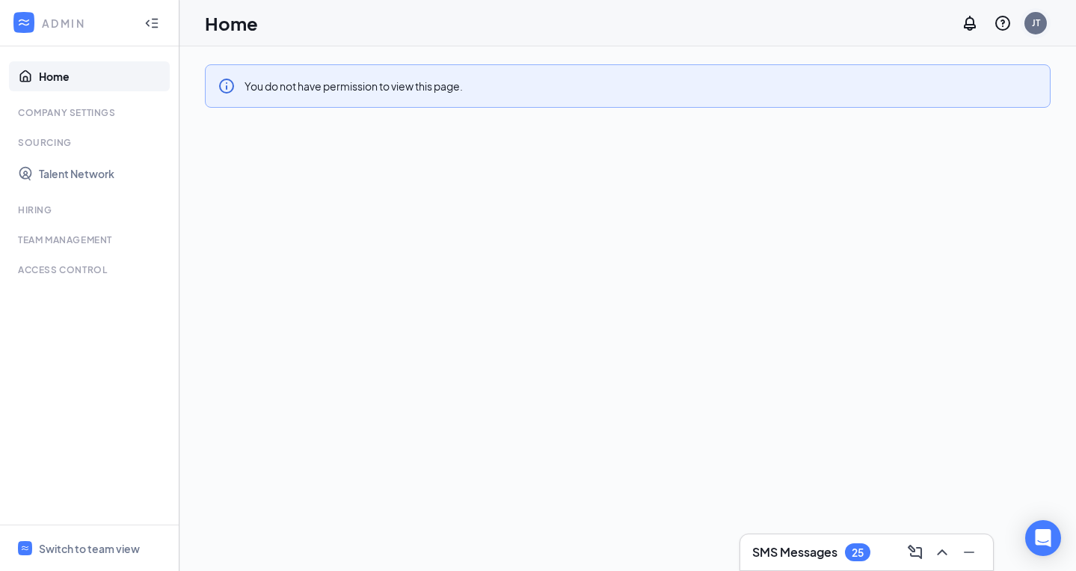
click at [1040, 20] on div "JT" at bounding box center [1036, 23] width 22 height 22
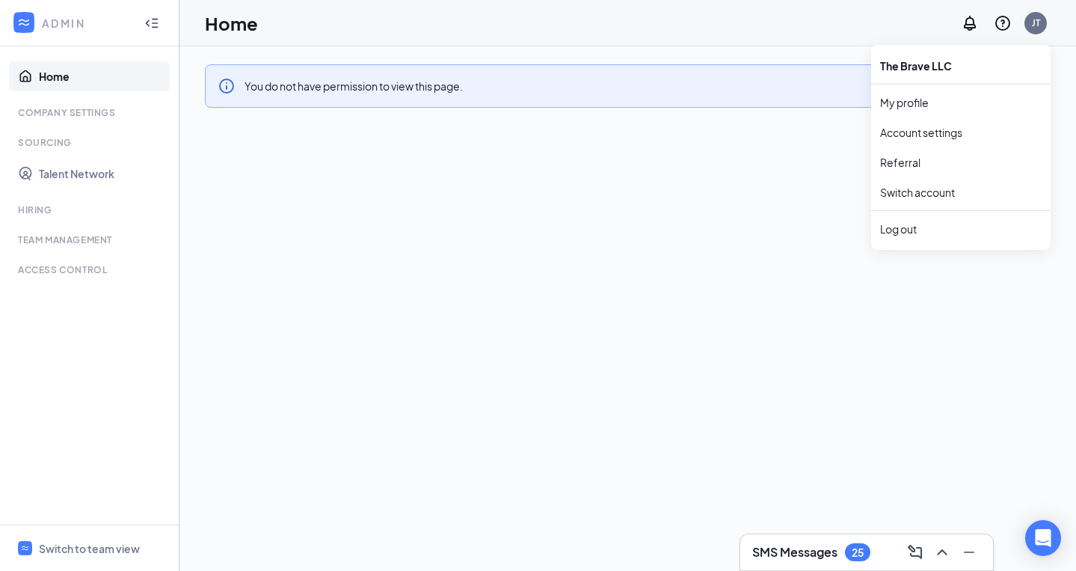
click at [918, 72] on div "The Brave LLC" at bounding box center [960, 66] width 179 height 30
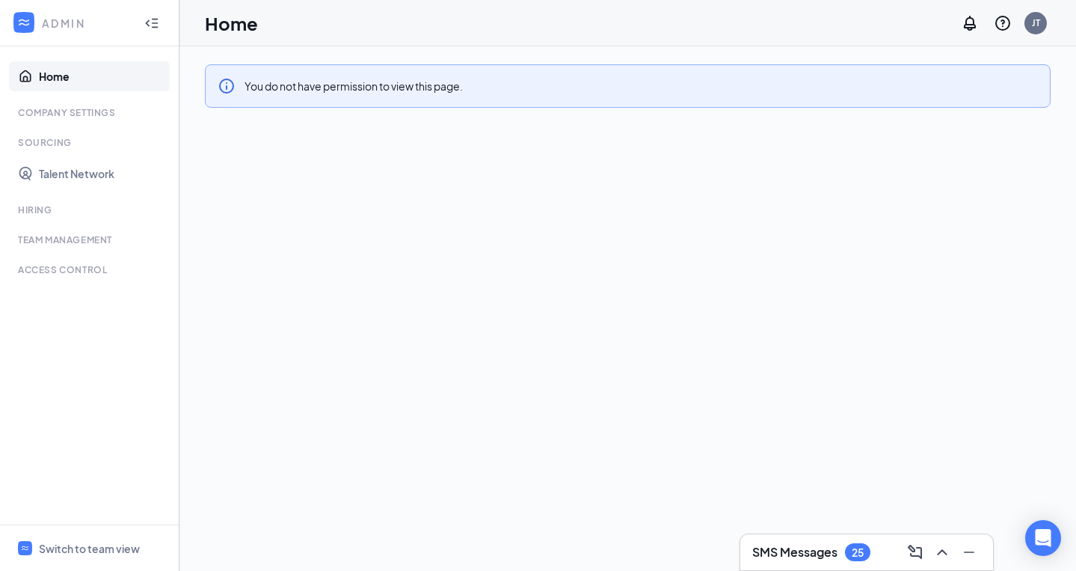
click at [30, 8] on div "ADMIN" at bounding box center [89, 23] width 179 height 46
click at [27, 20] on icon "WorkstreamLogo" at bounding box center [23, 22] width 15 height 15
click at [54, 544] on div "Switch to team view" at bounding box center [89, 548] width 101 height 15
